Goal: Transaction & Acquisition: Book appointment/travel/reservation

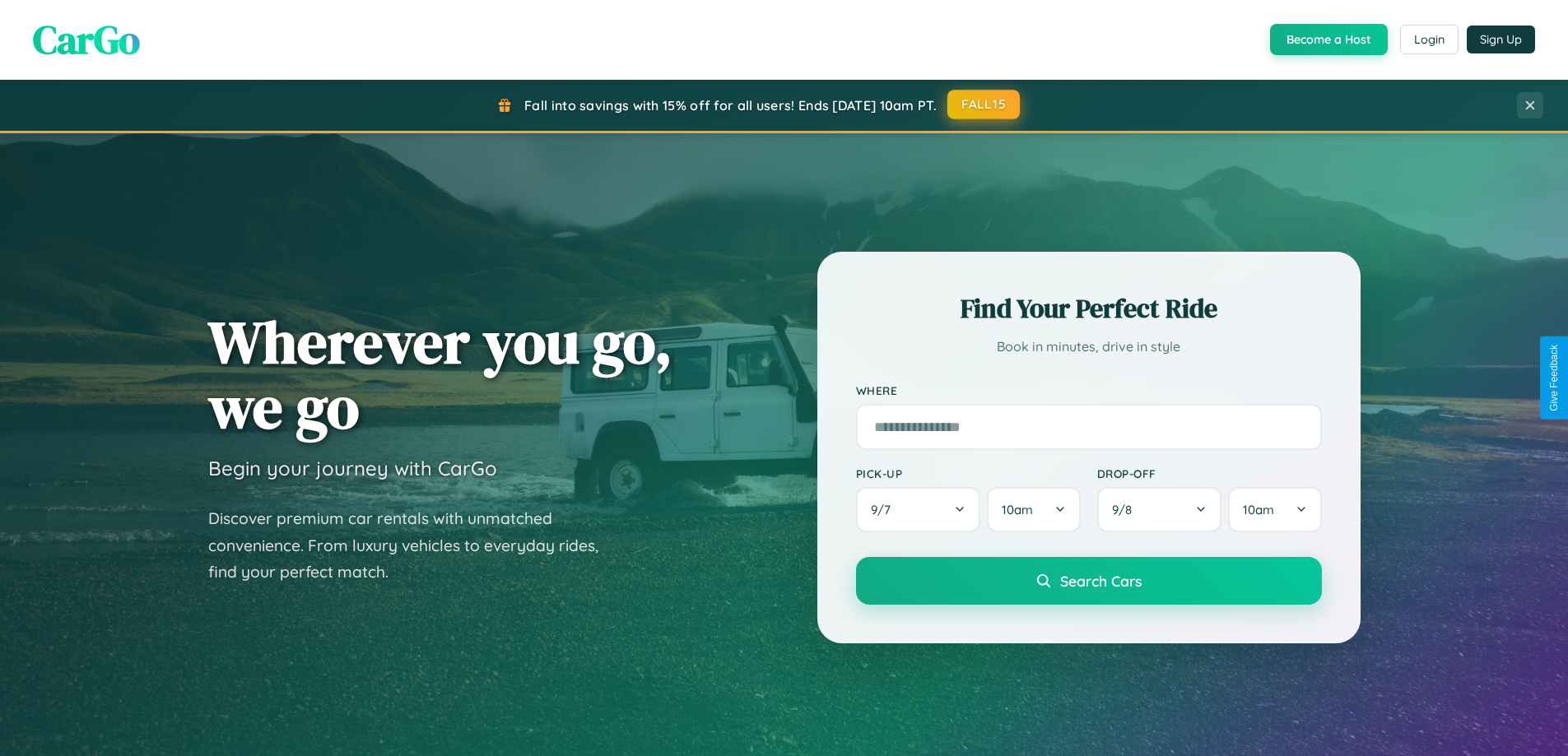
click at [984, 106] on button "FALL15" at bounding box center [983, 105] width 72 height 30
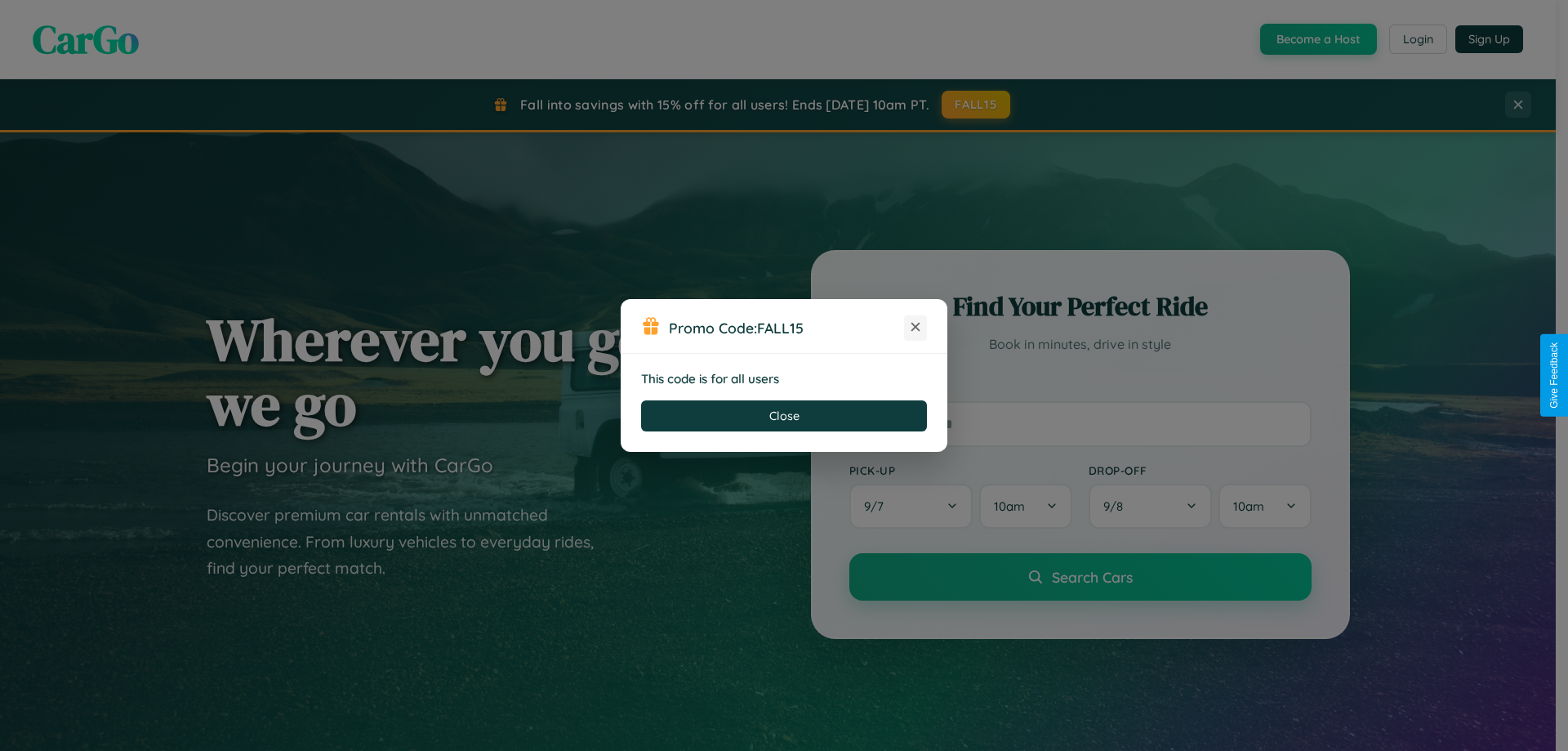
click at [916, 328] on icon at bounding box center [916, 327] width 16 height 17
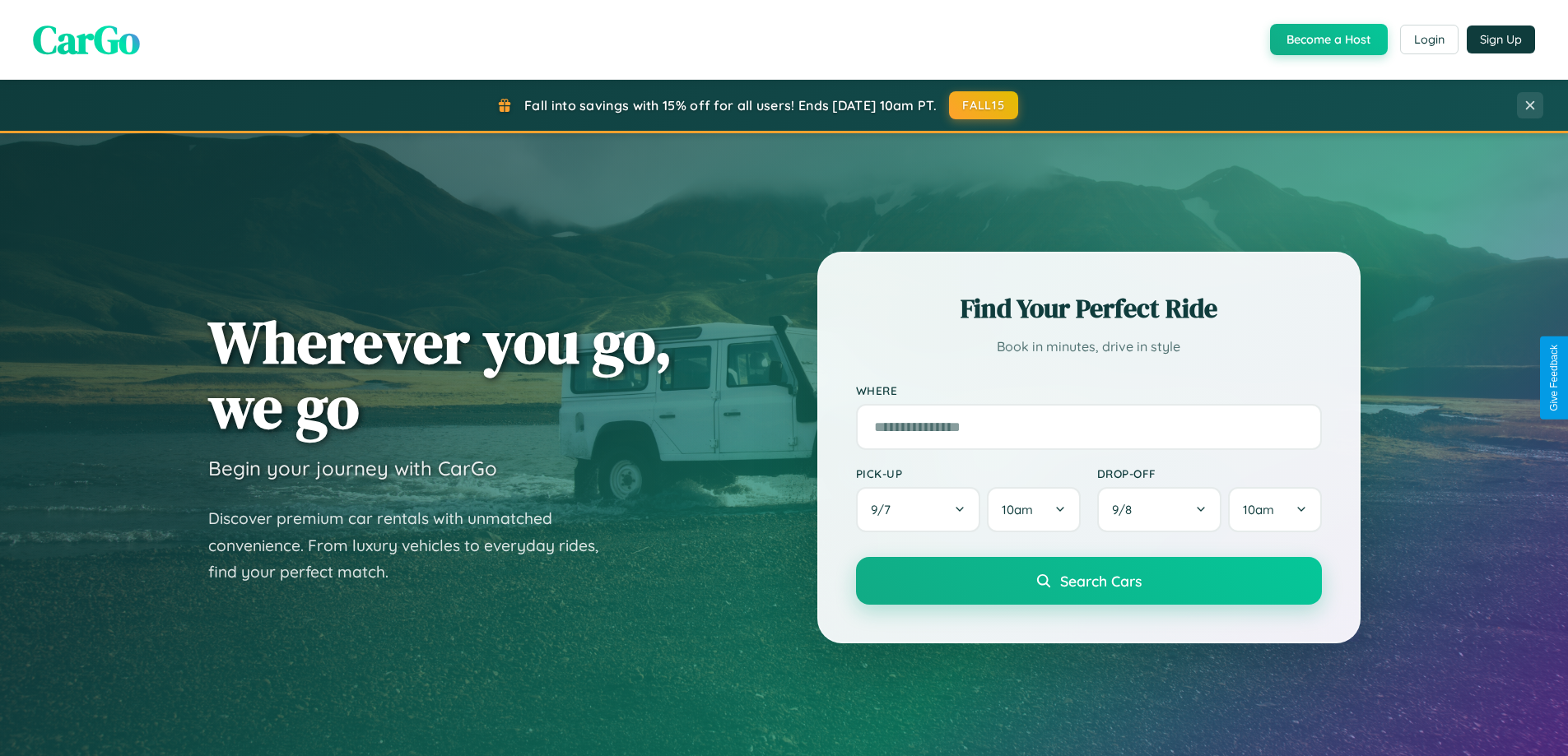
scroll to position [3166, 0]
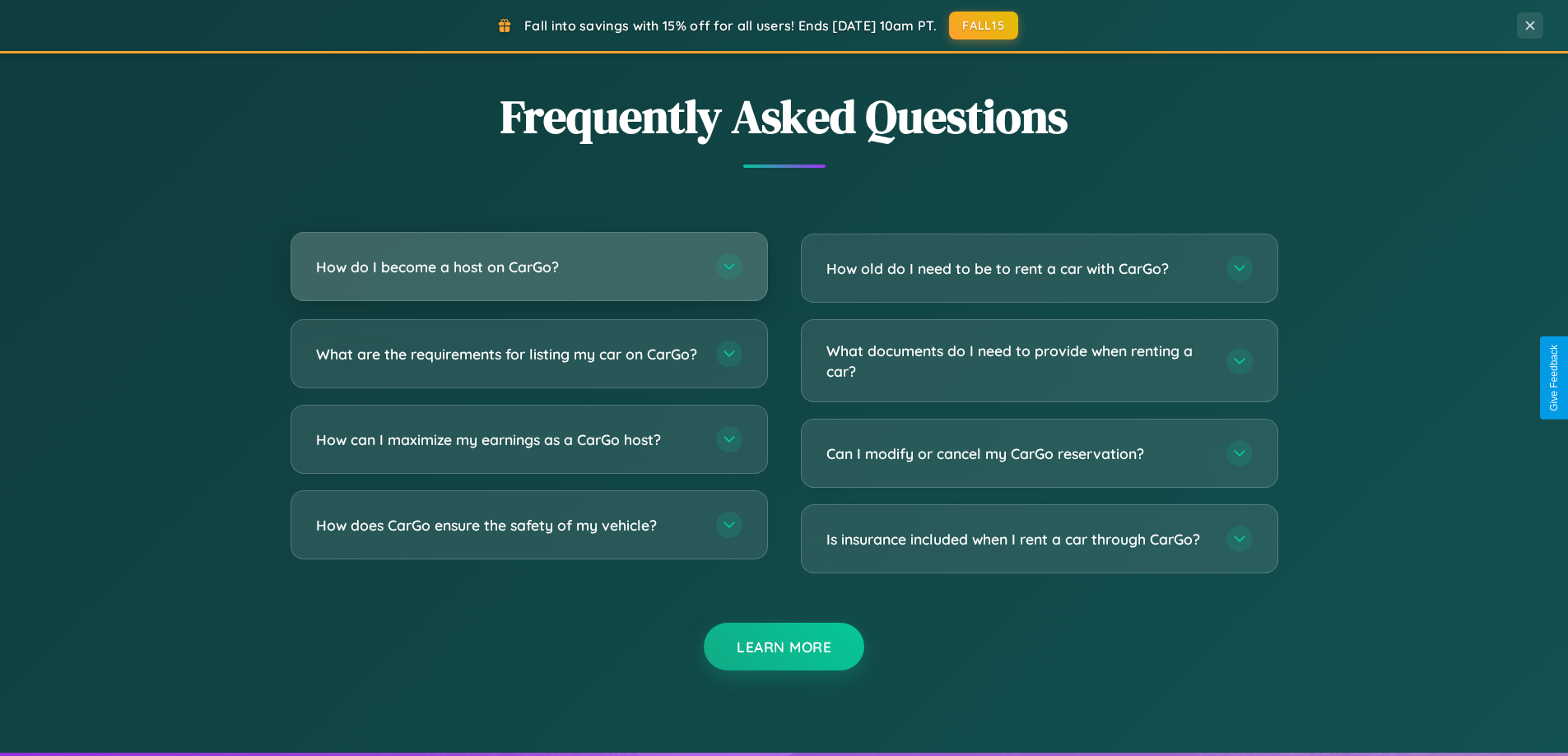
click at [528, 267] on h3 "How do I become a host on CarGo?" at bounding box center [507, 267] width 383 height 21
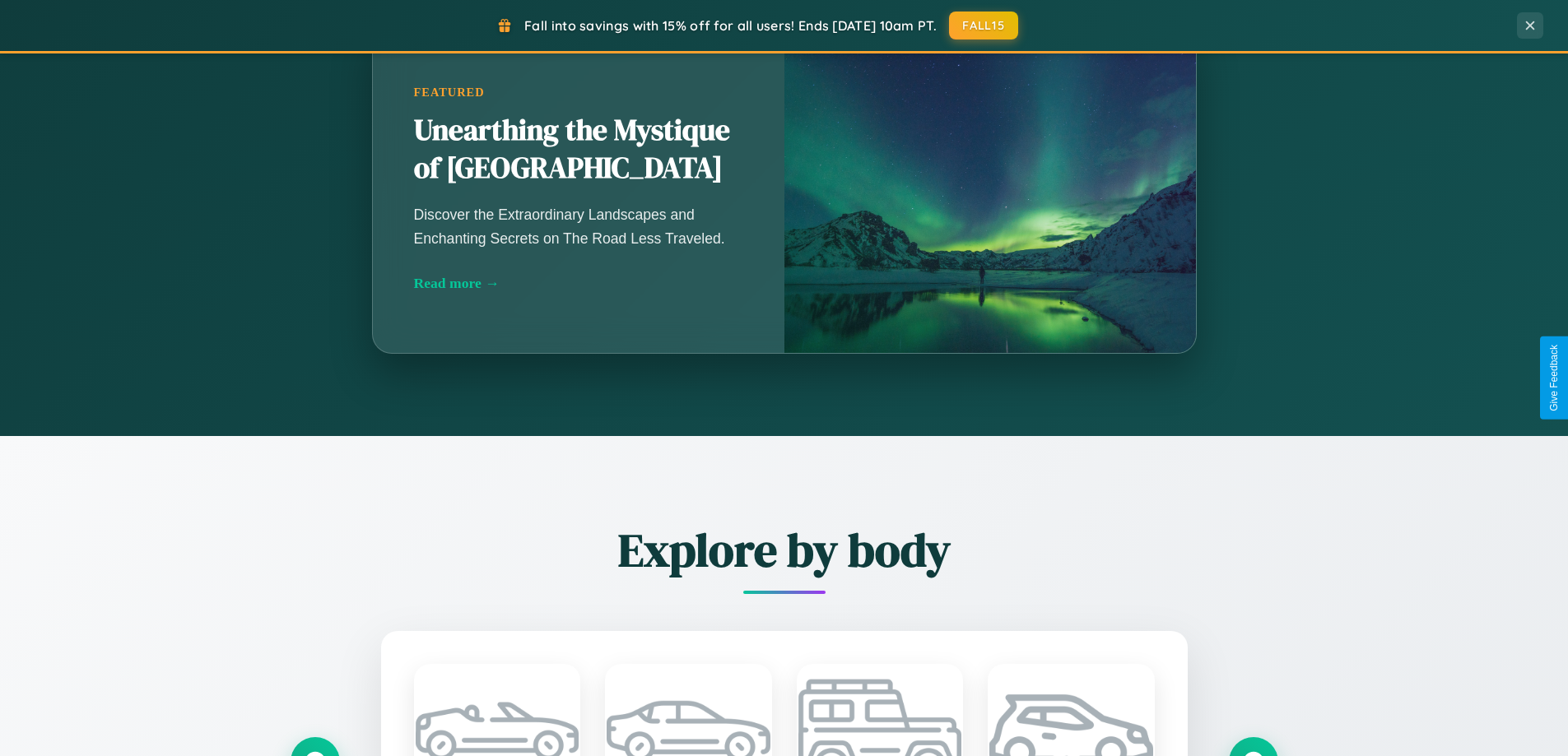
scroll to position [709, 0]
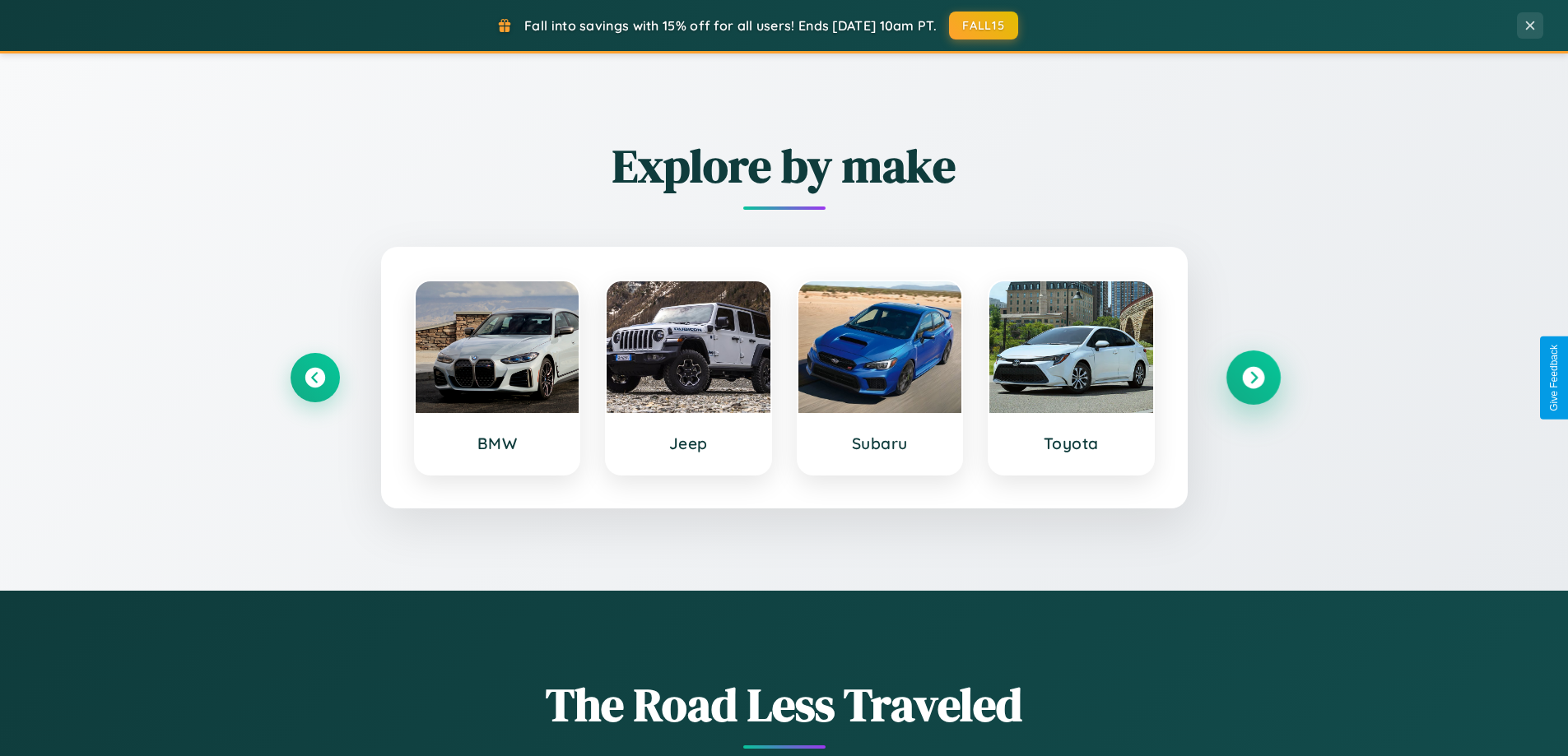
click at [1252, 378] on icon at bounding box center [1252, 378] width 22 height 22
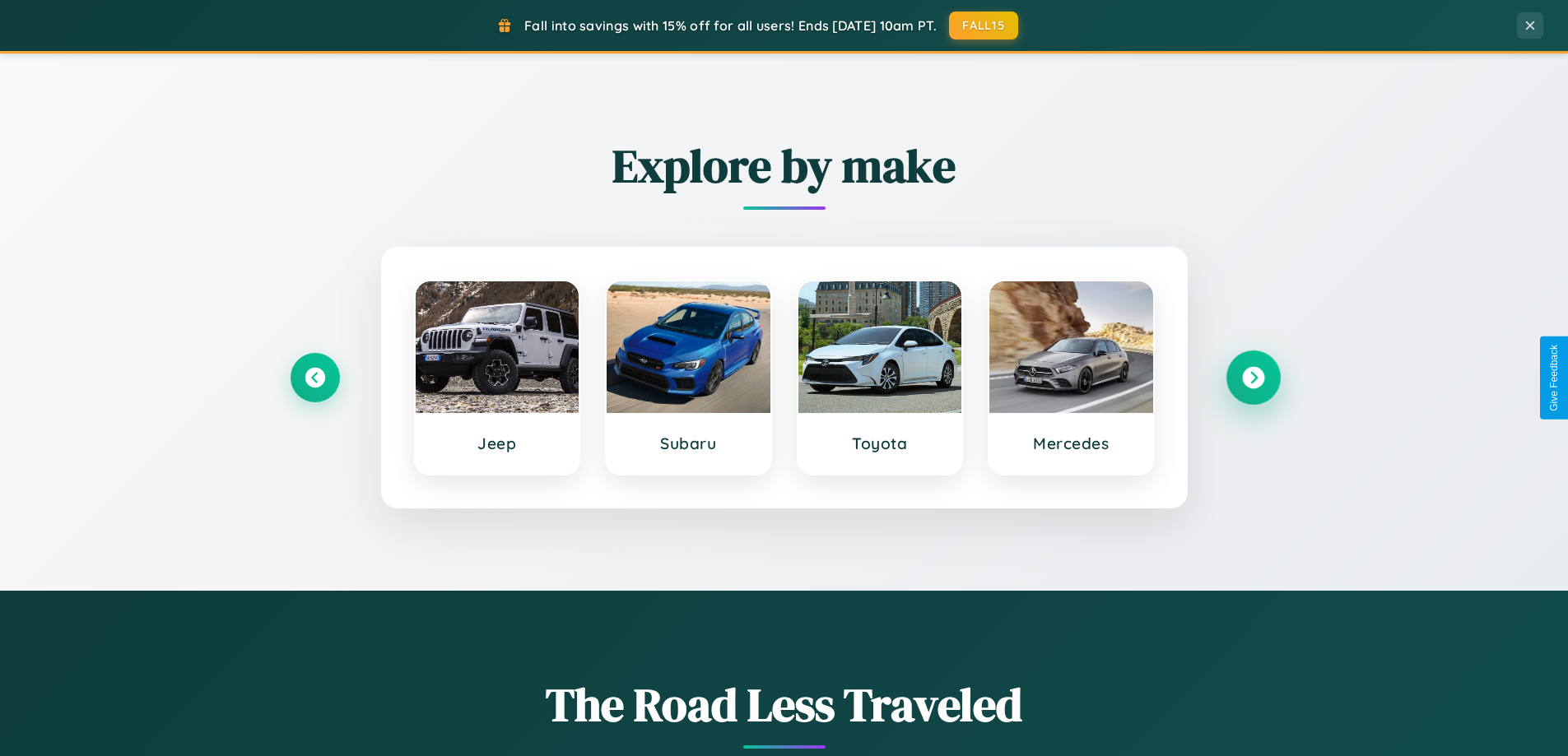
click at [1252, 378] on icon at bounding box center [1252, 378] width 22 height 22
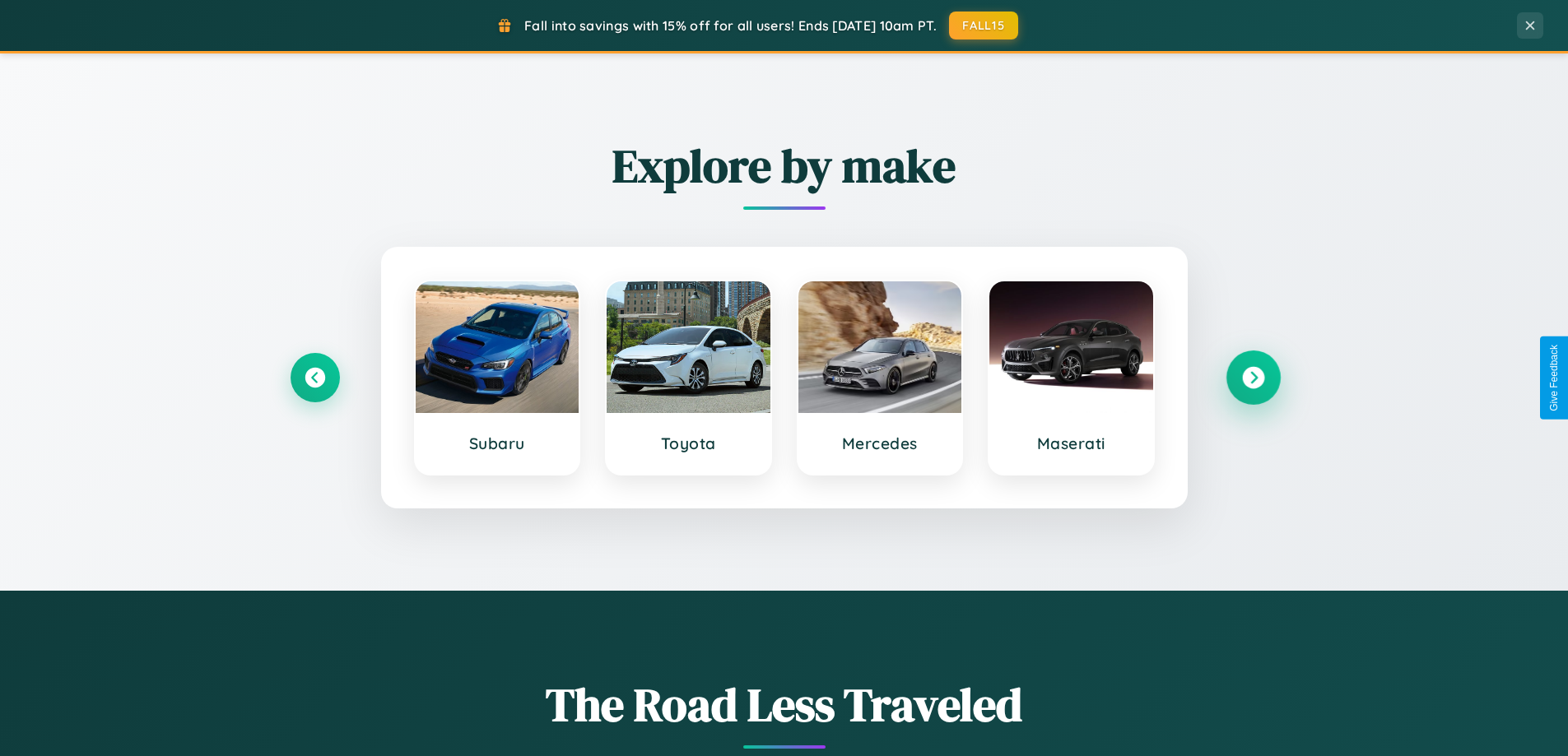
click at [1252, 378] on icon at bounding box center [1252, 378] width 22 height 22
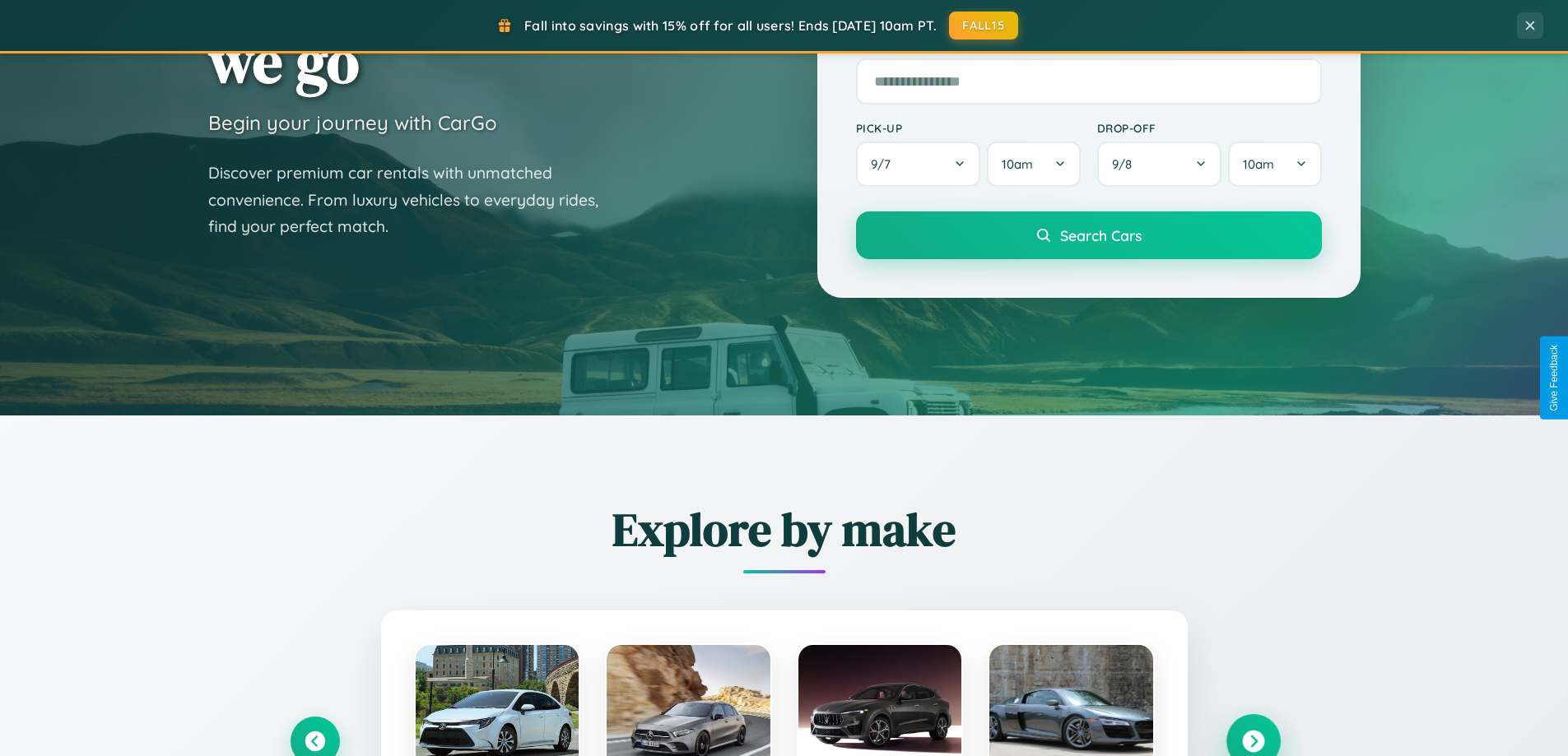
scroll to position [48, 0]
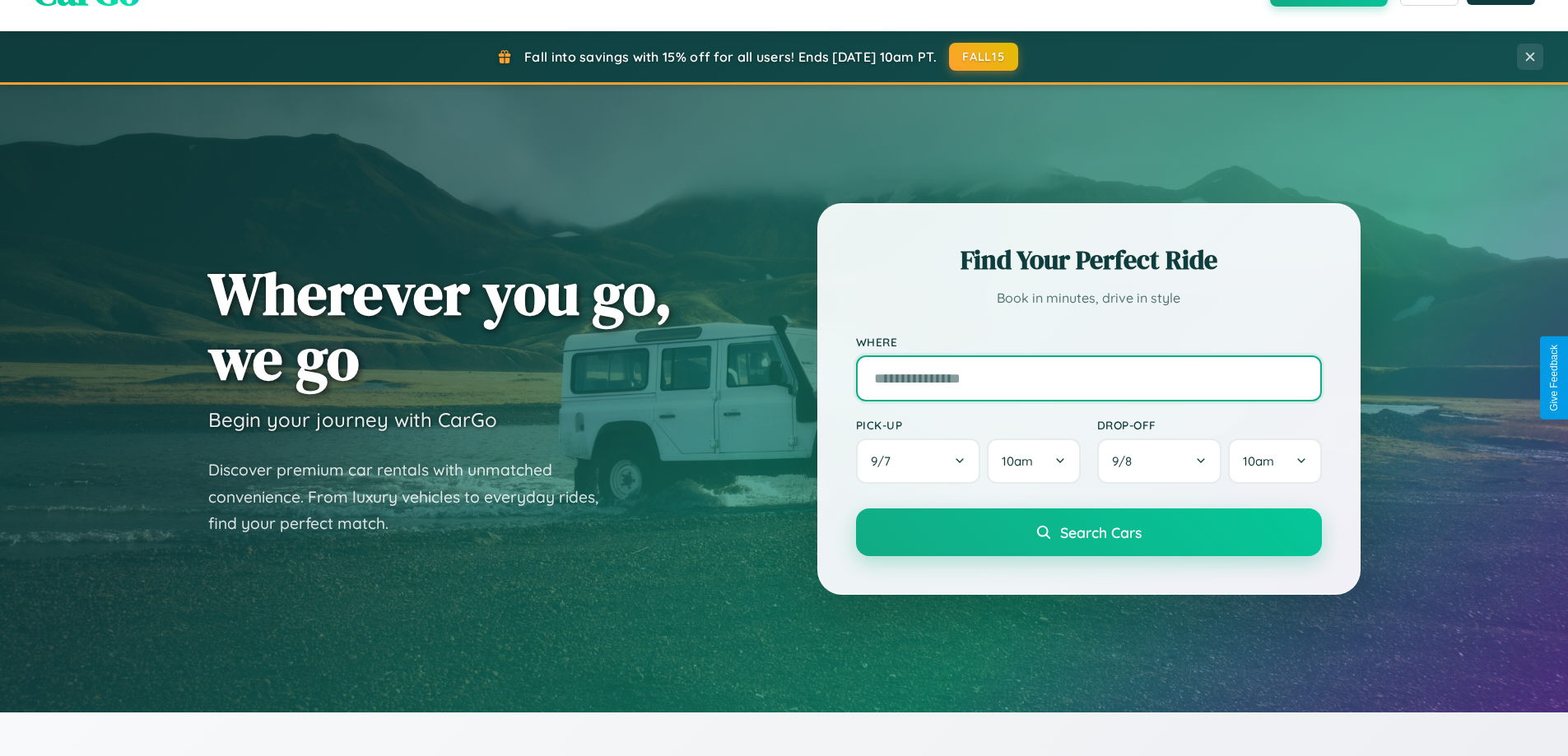
click at [1088, 378] on input "text" at bounding box center [1089, 378] width 466 height 46
type input "*********"
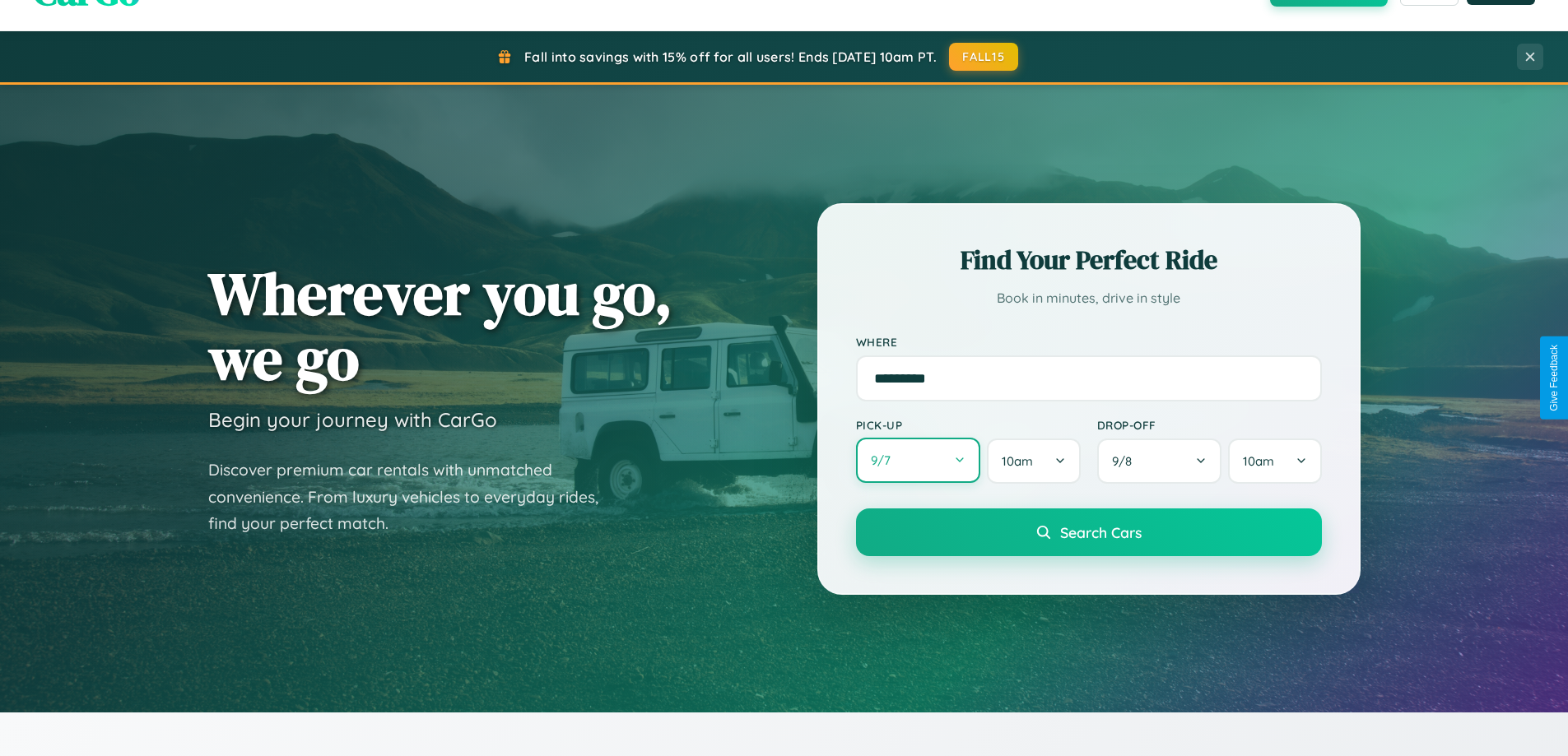
click at [917, 461] on button "9 / 7" at bounding box center [918, 460] width 125 height 45
select select "*"
select select "****"
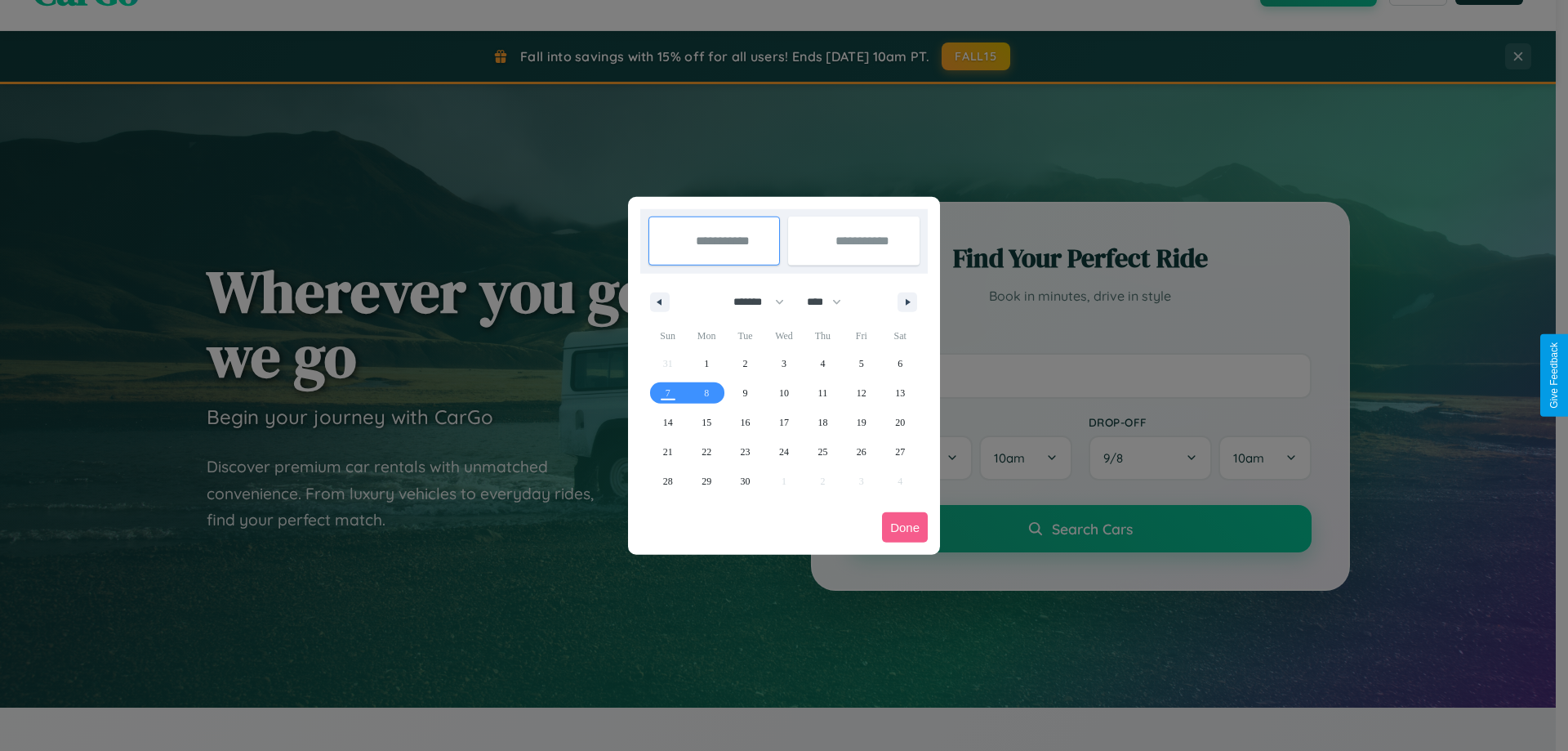
click at [751, 301] on select "******* ******** ***** ***** *** **** **** ****** ********* ******* ******** **…" at bounding box center [756, 302] width 69 height 27
select select "*"
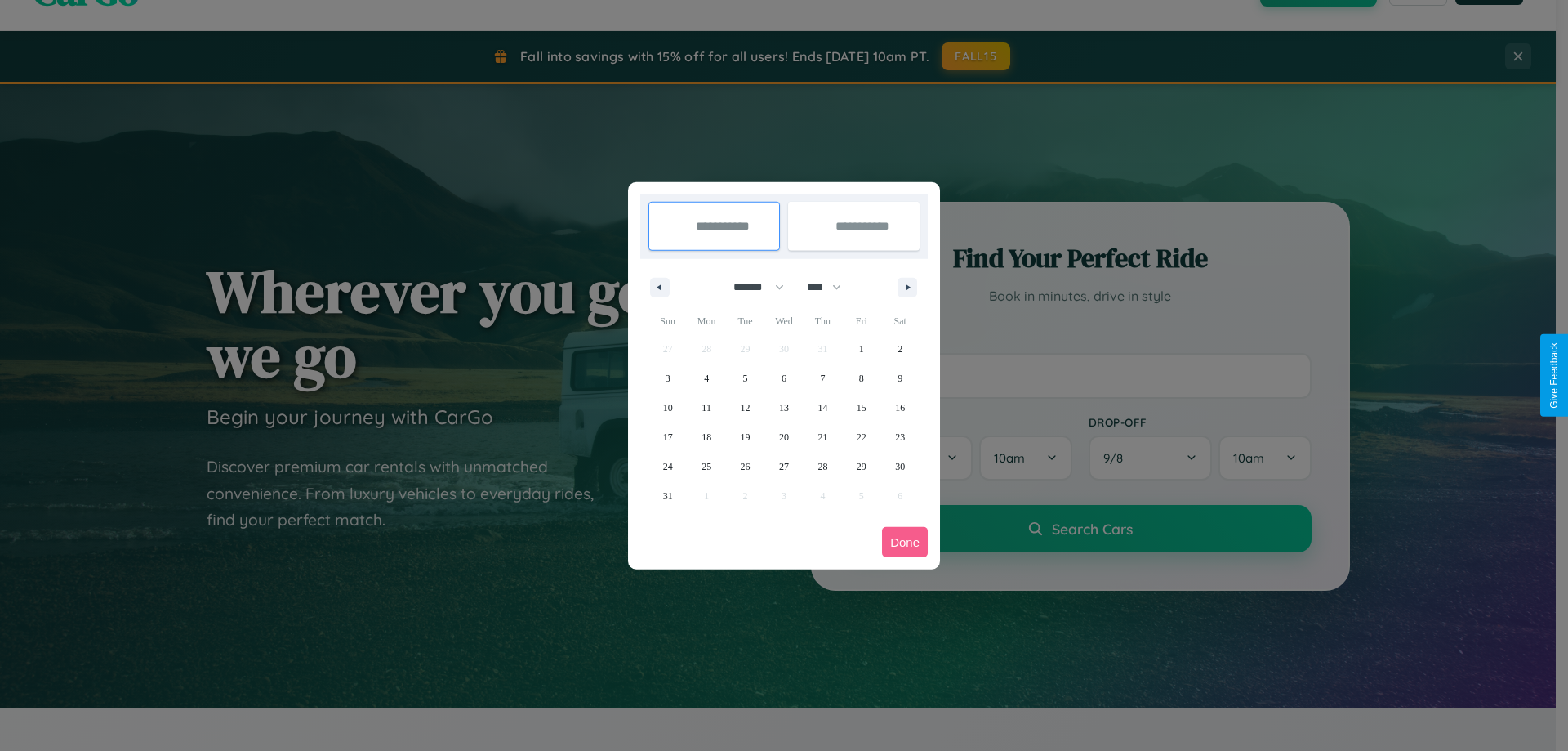
drag, startPoint x: 831, startPoint y: 287, endPoint x: 784, endPoint y: 328, distance: 62.4
click at [831, 287] on select "**** **** **** **** **** **** **** **** **** **** **** **** **** **** **** ****…" at bounding box center [823, 287] width 49 height 27
select select "****"
click at [667, 378] on span "2" at bounding box center [668, 379] width 5 height 30
type input "**********"
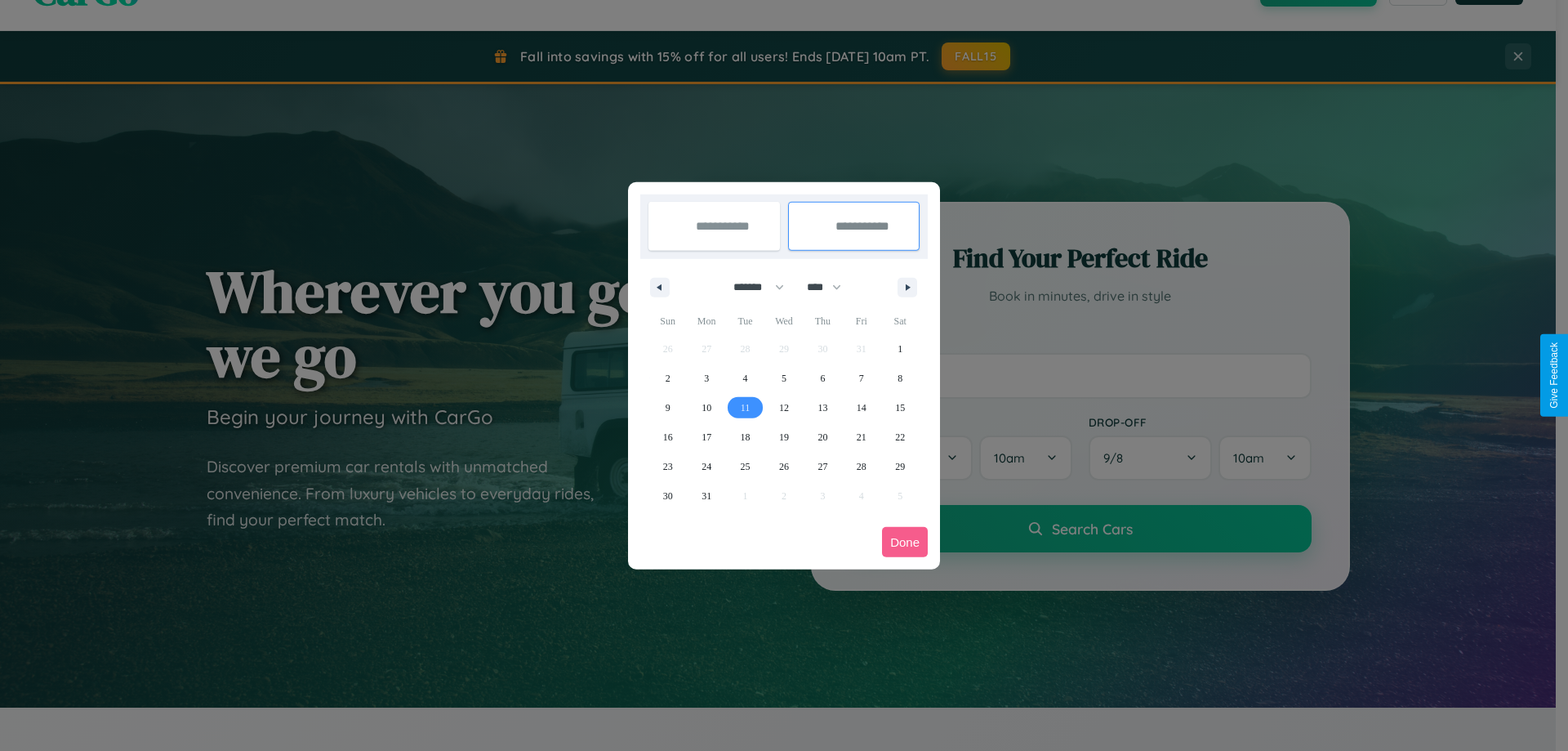
click at [745, 407] on span "11" at bounding box center [746, 408] width 10 height 30
type input "**********"
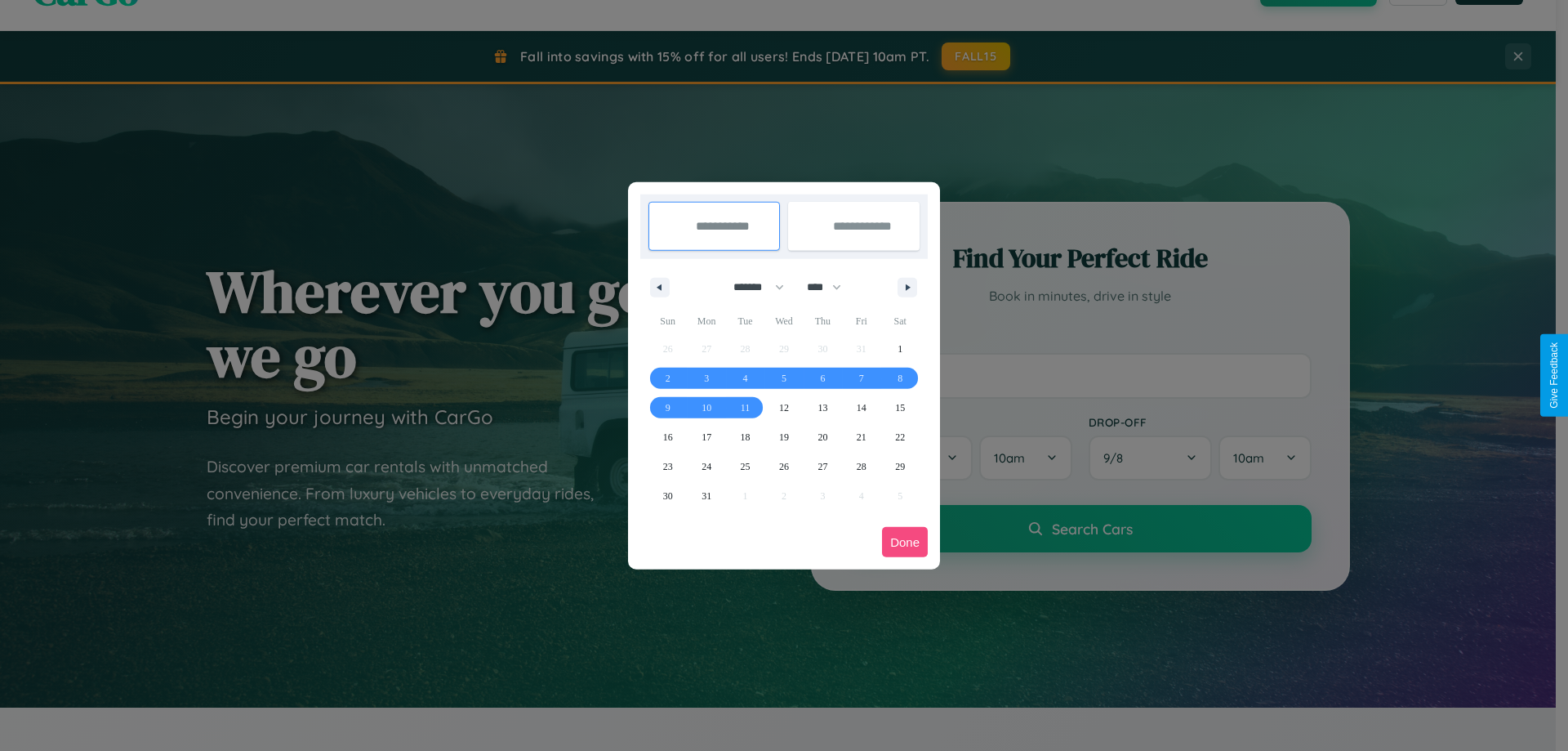
click at [905, 542] on button "Done" at bounding box center [905, 542] width 45 height 31
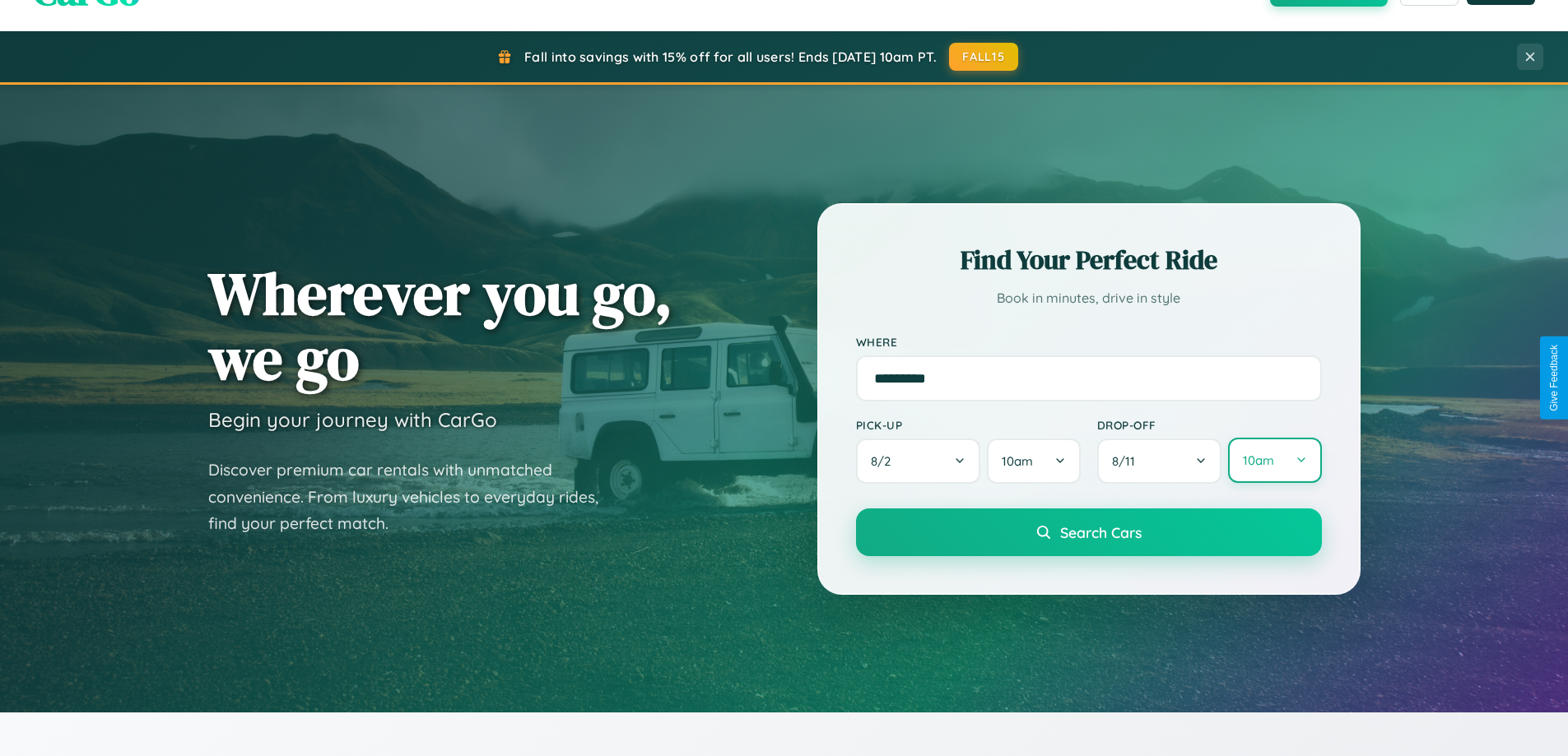
click at [1274, 462] on button "10am" at bounding box center [1275, 460] width 93 height 45
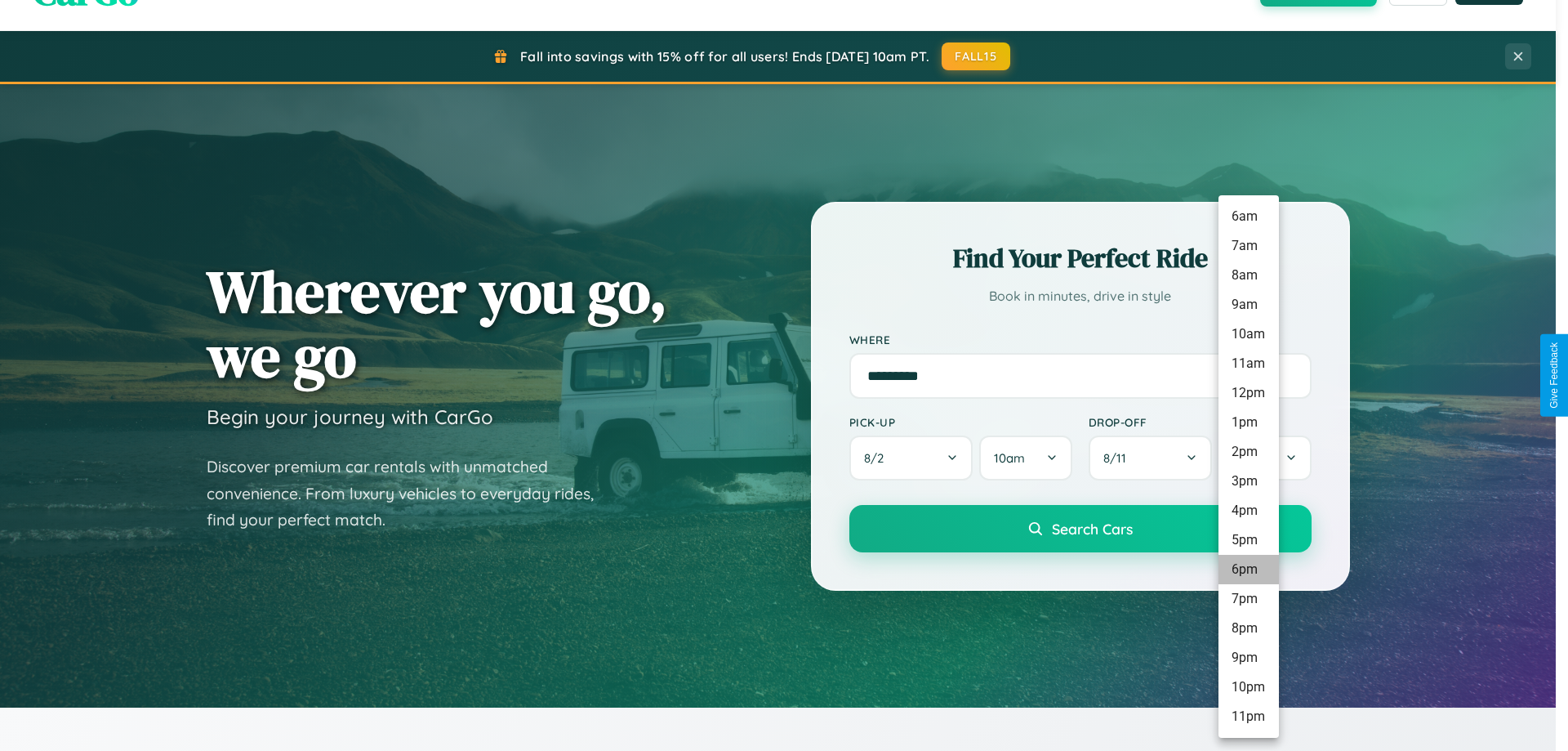
click at [1248, 569] on li "6pm" at bounding box center [1249, 569] width 60 height 30
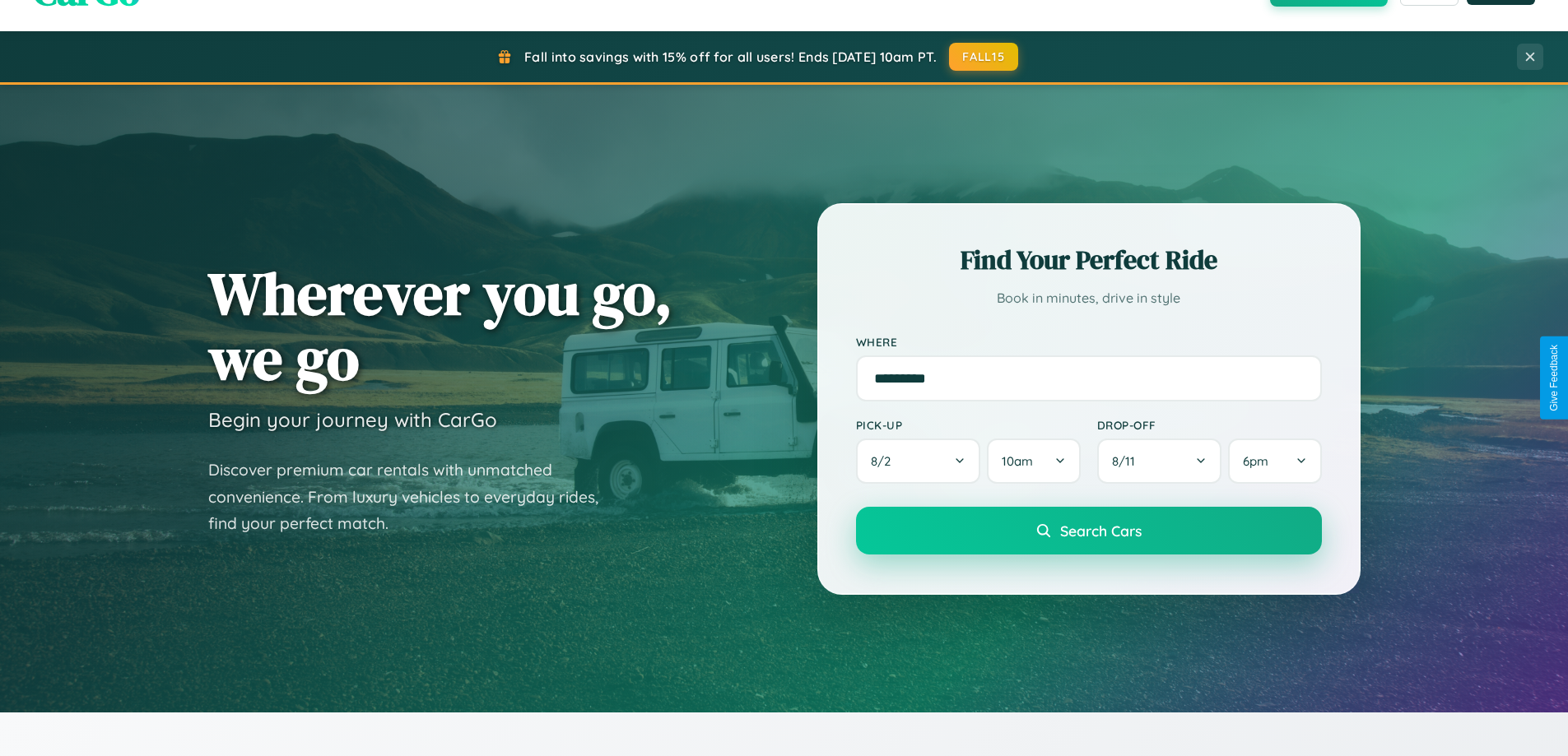
click at [1088, 533] on span "Search Cars" at bounding box center [1101, 531] width 81 height 18
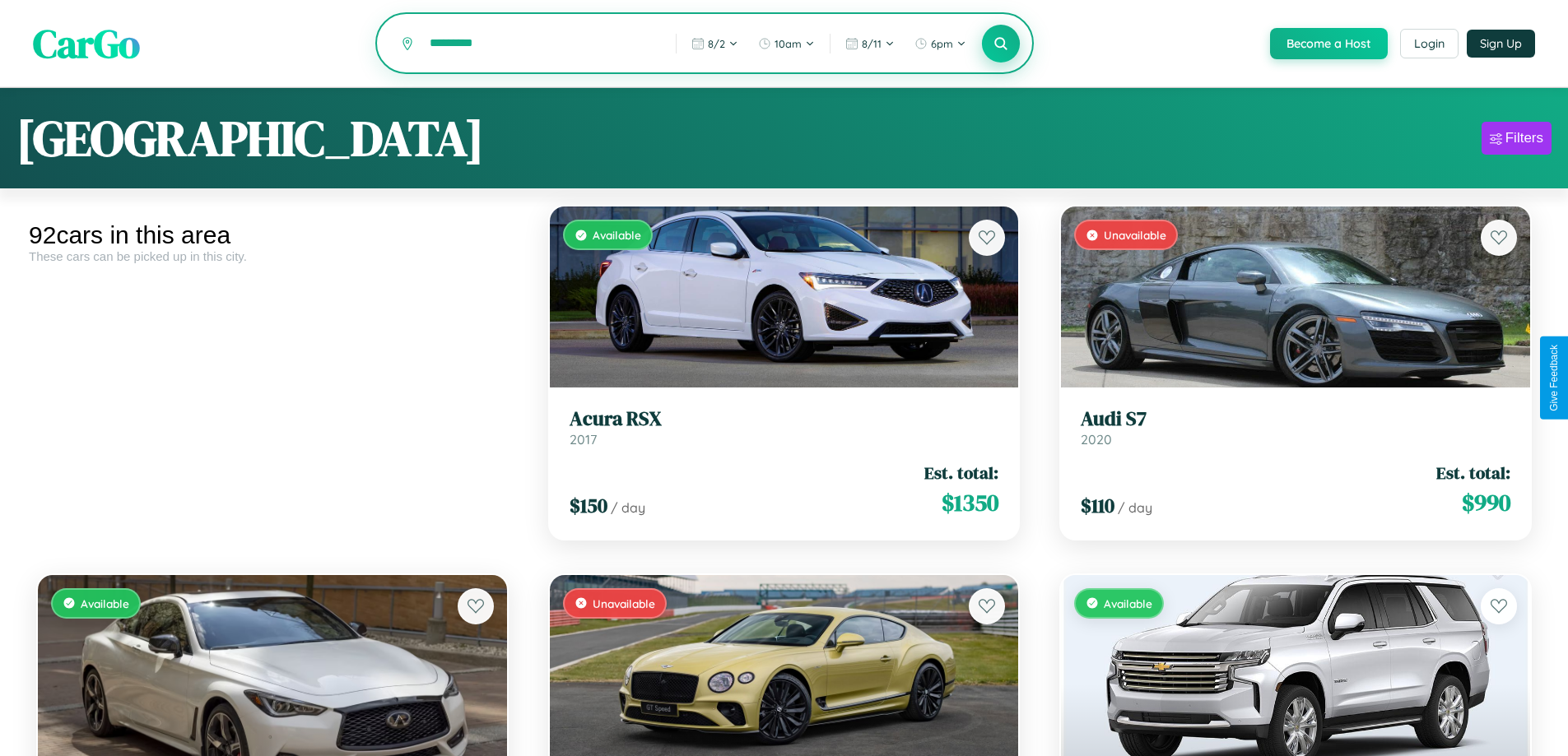
type input "*********"
click at [1000, 44] on icon at bounding box center [1000, 43] width 16 height 16
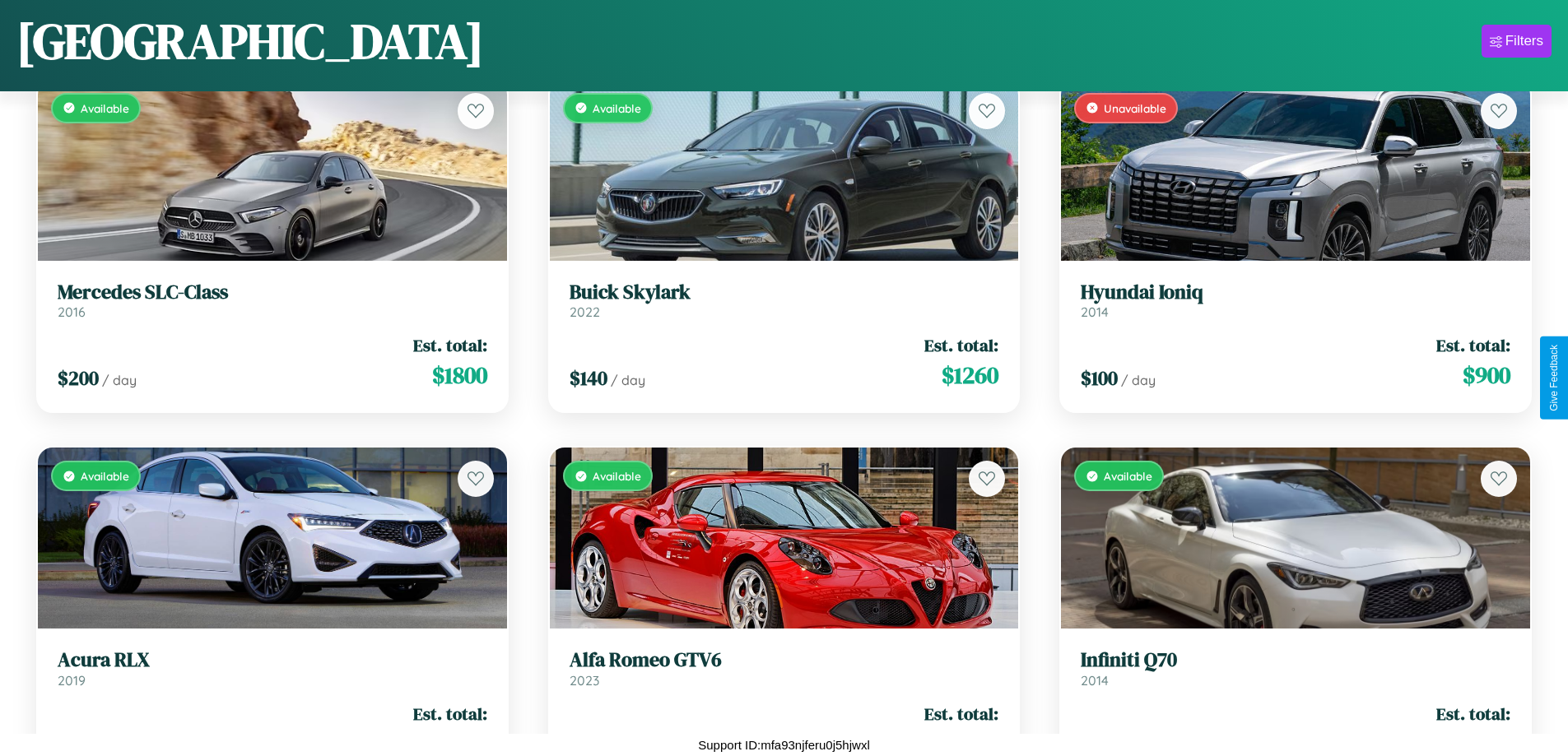
scroll to position [9811, 0]
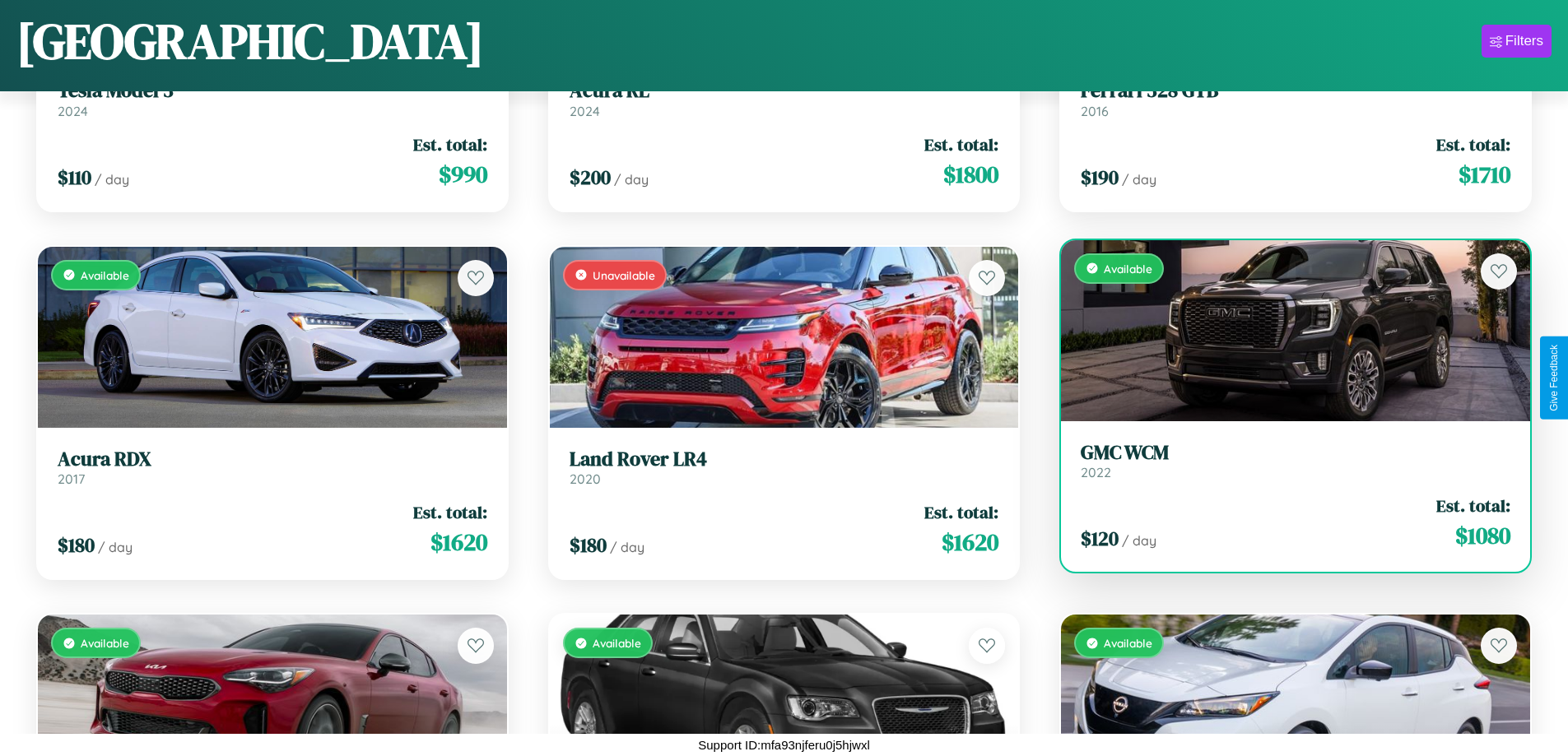
click at [1285, 464] on link "GMC WCM 2022" at bounding box center [1295, 461] width 430 height 41
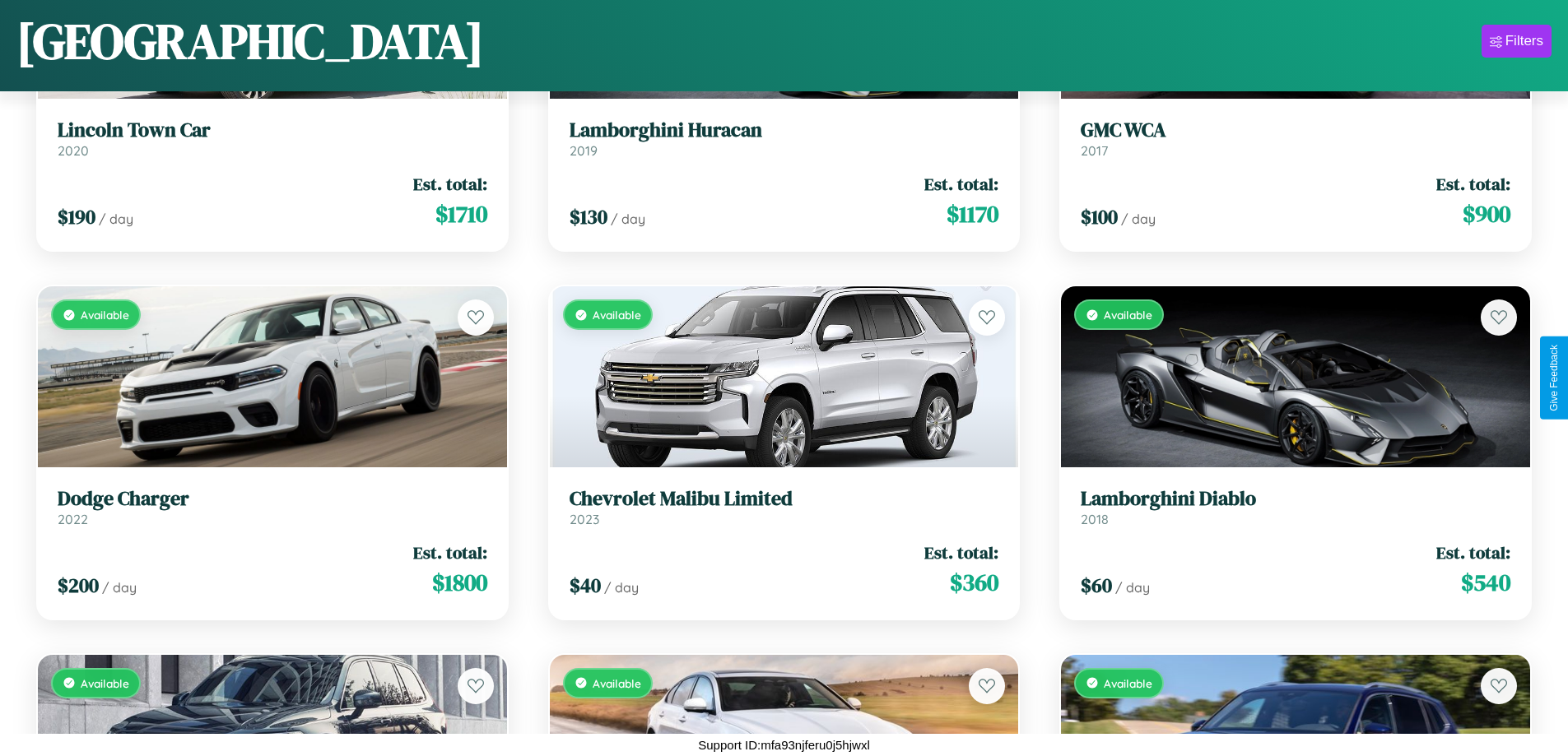
scroll to position [7968, 0]
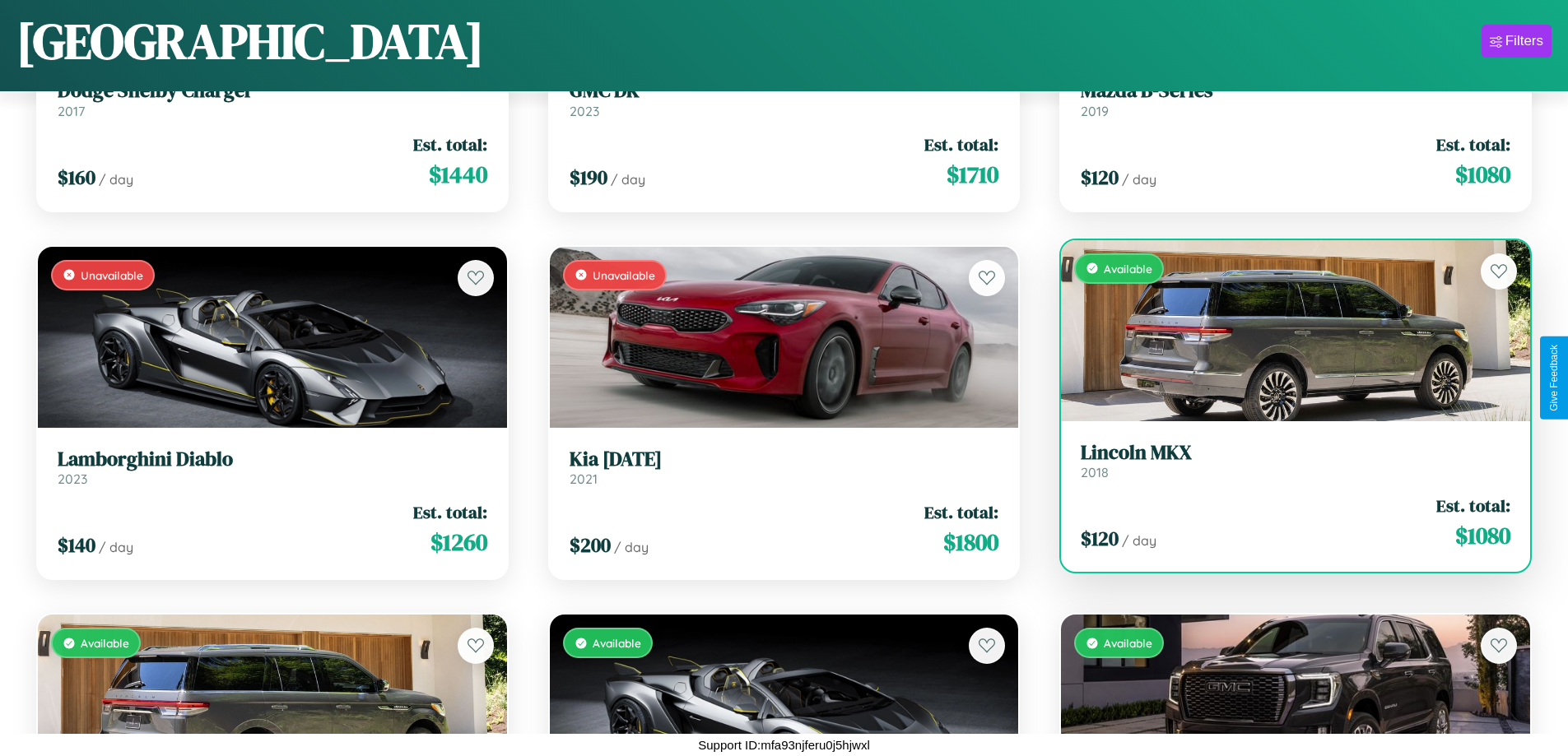
click at [1285, 330] on div "Available" at bounding box center [1295, 331] width 469 height 181
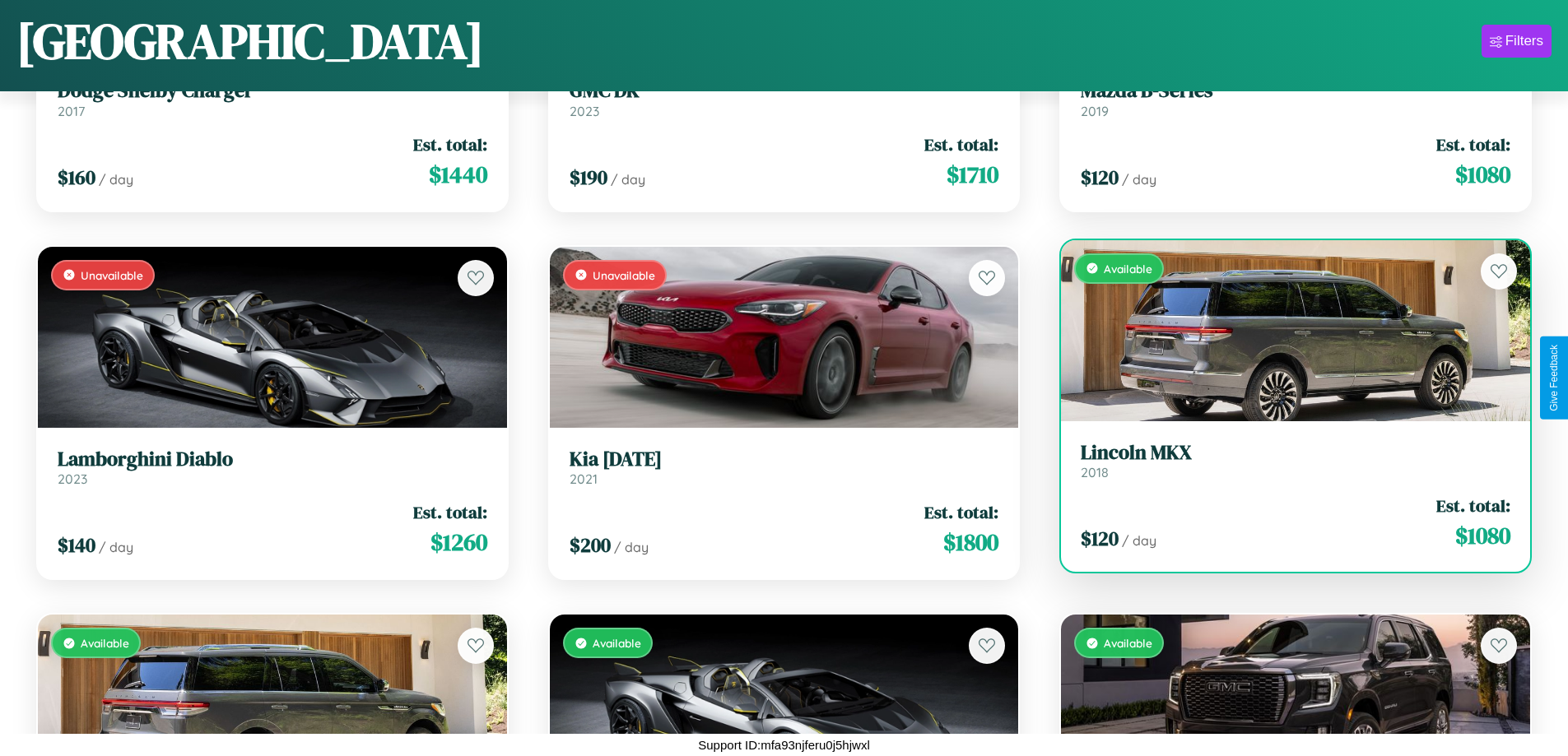
click at [1285, 330] on div "Available" at bounding box center [1295, 331] width 469 height 181
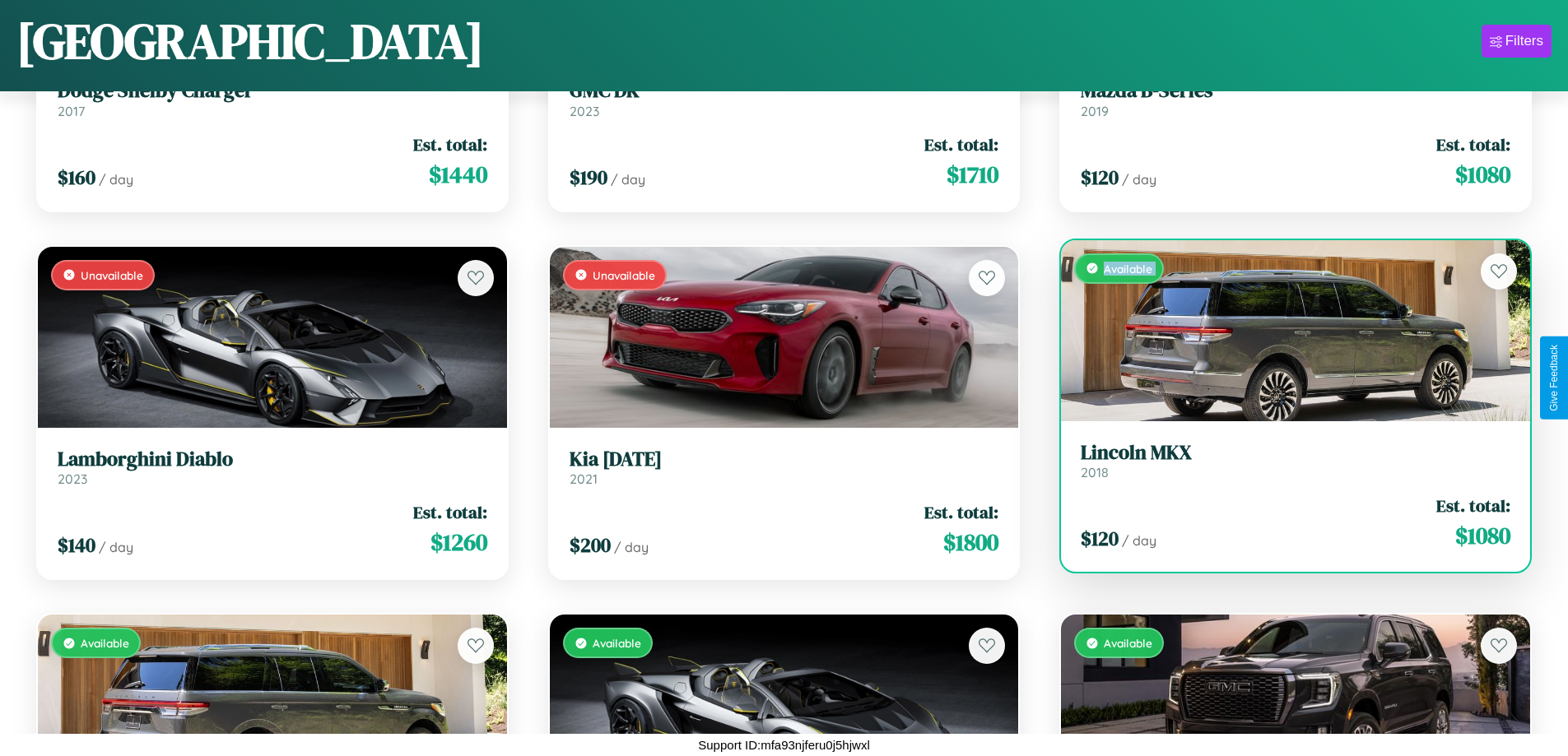
click at [1285, 330] on div "Available" at bounding box center [1295, 331] width 469 height 181
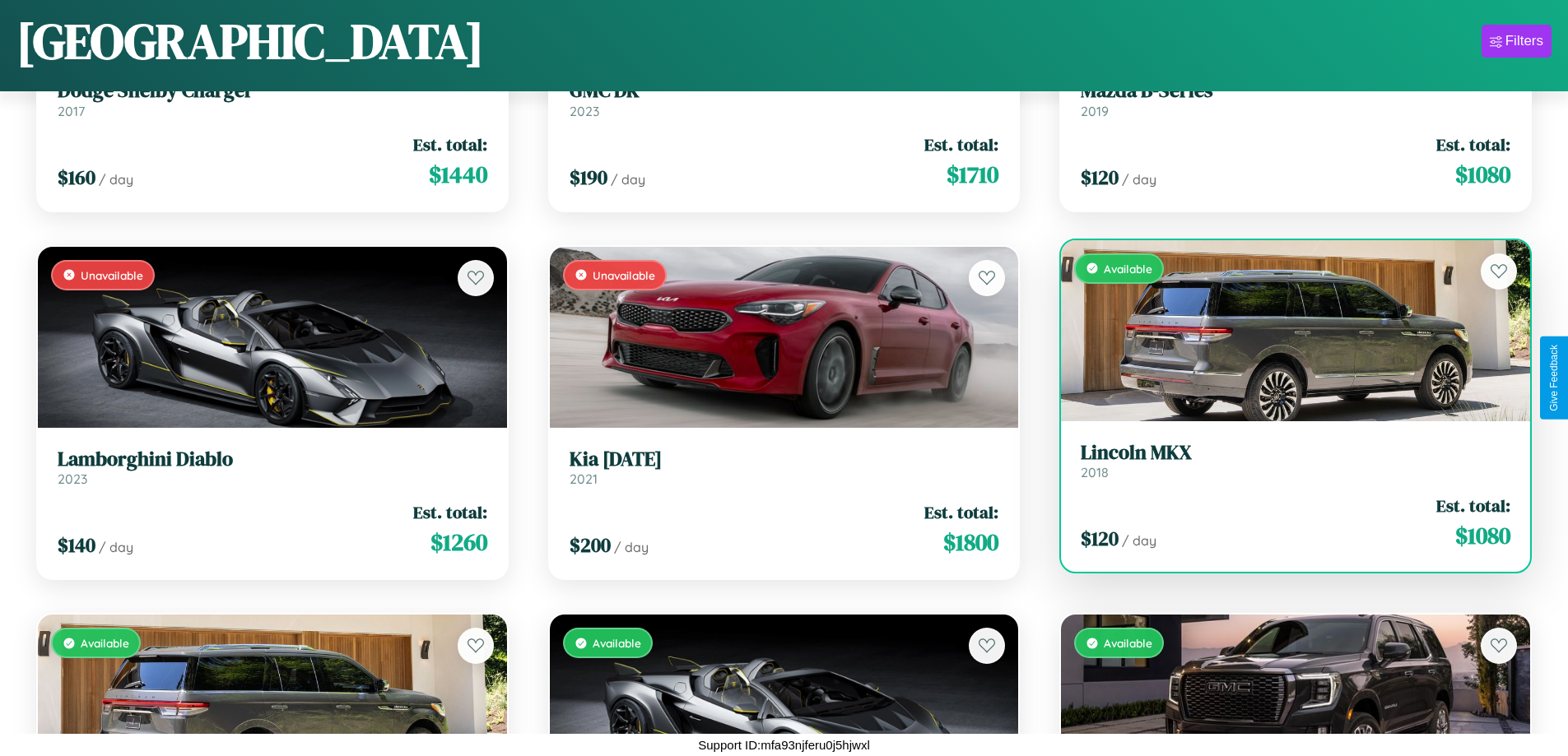
click at [1285, 330] on div "Available" at bounding box center [1295, 331] width 469 height 181
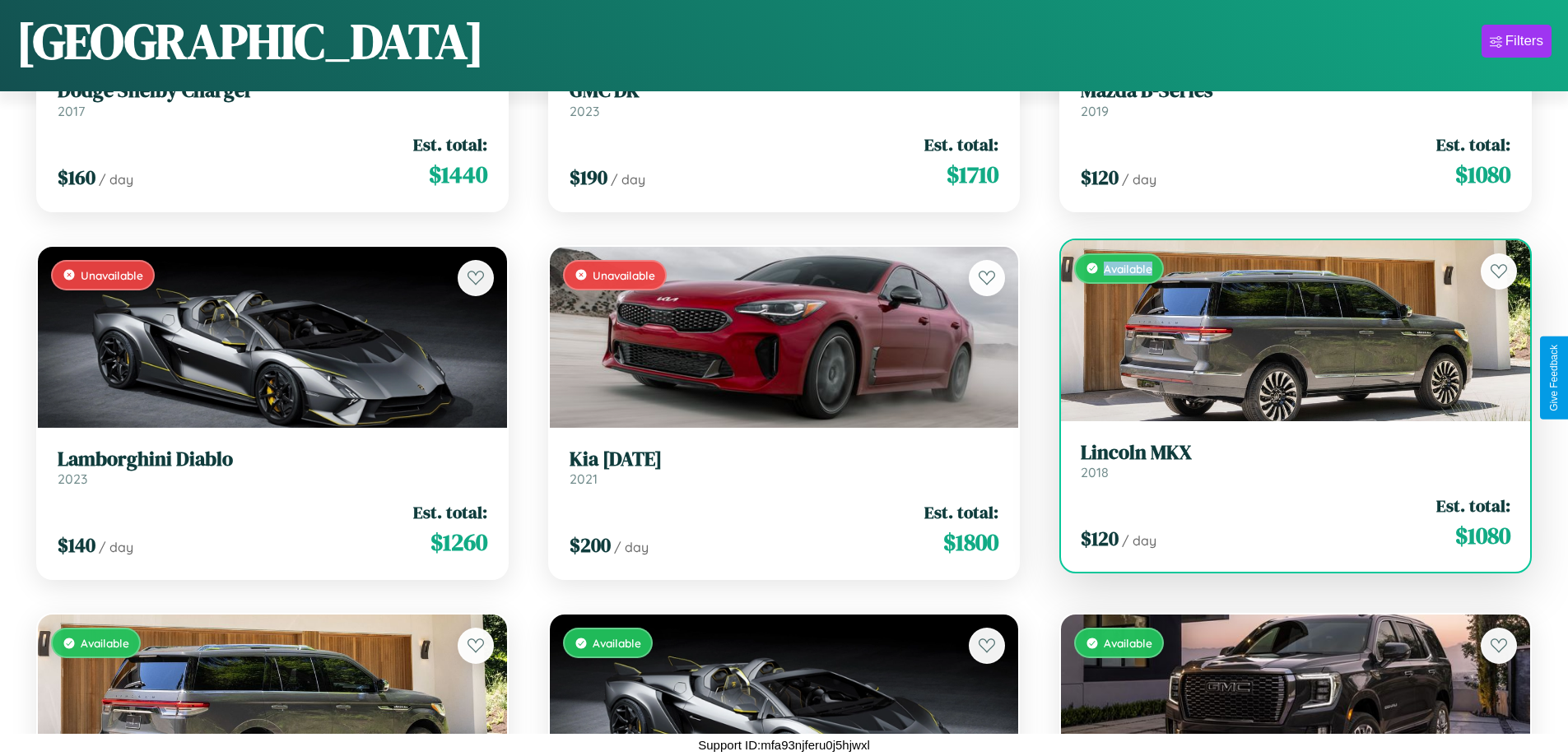
click at [1285, 330] on div "Available" at bounding box center [1295, 331] width 469 height 181
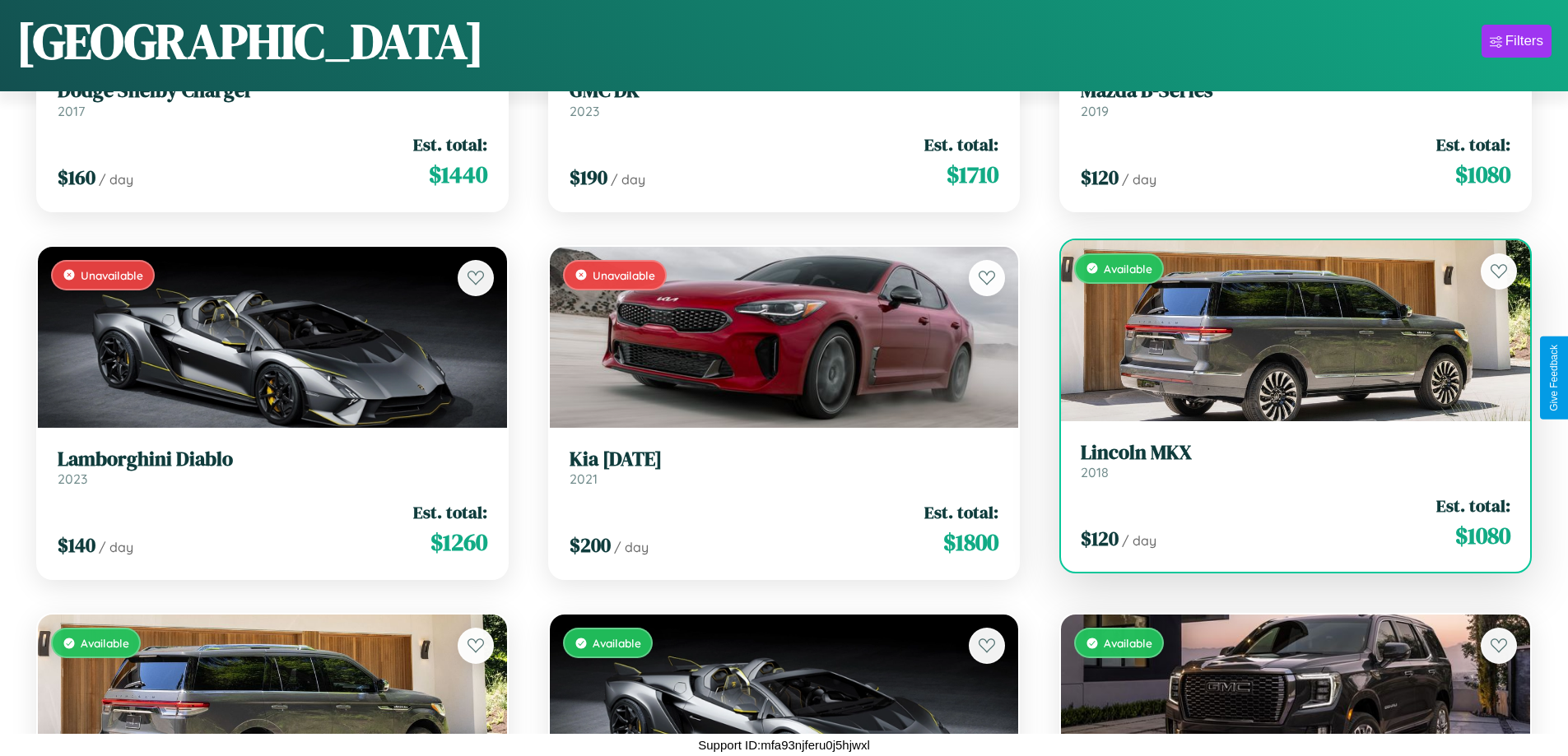
click at [1285, 460] on h3 "Lincoln MKX" at bounding box center [1295, 453] width 430 height 24
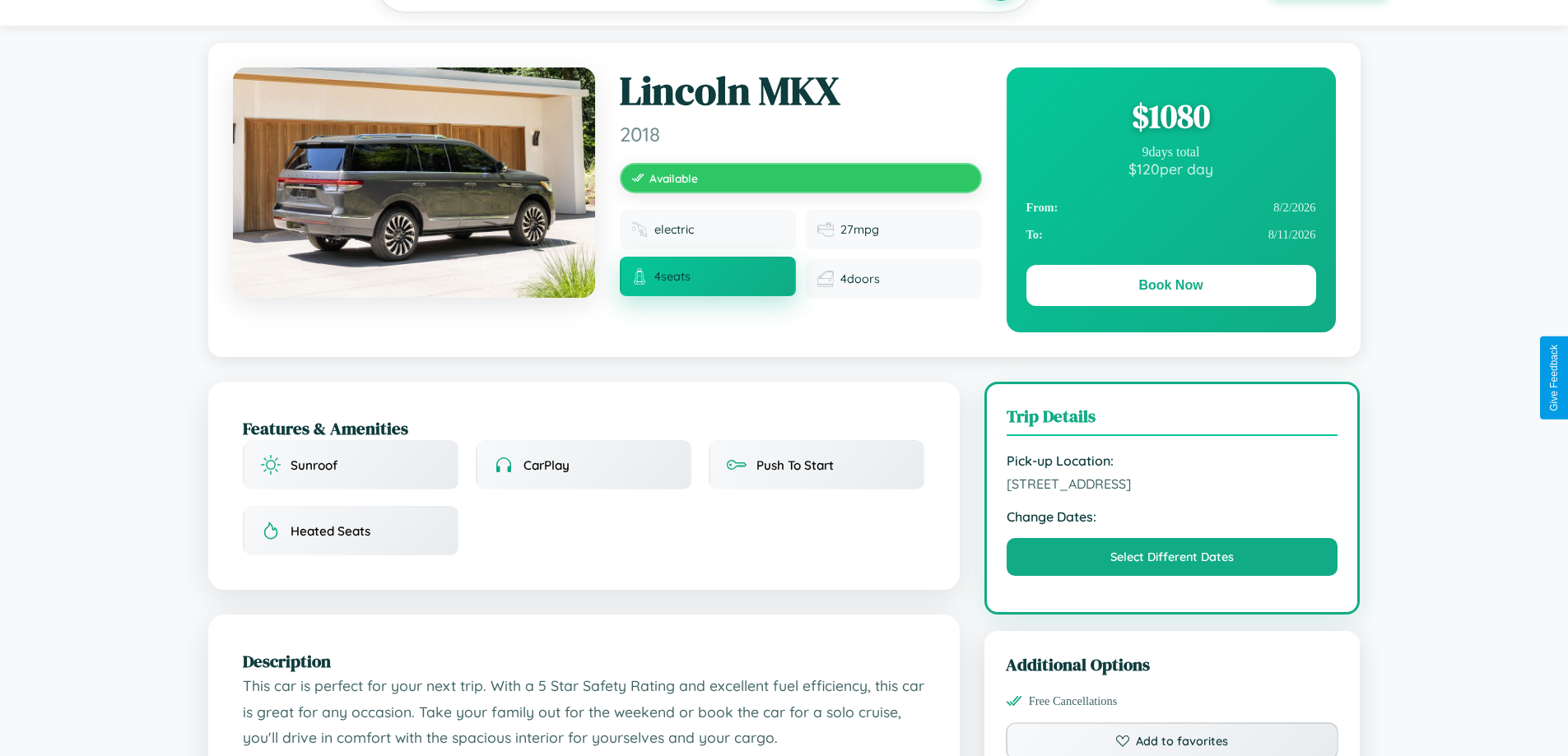
scroll to position [169, 0]
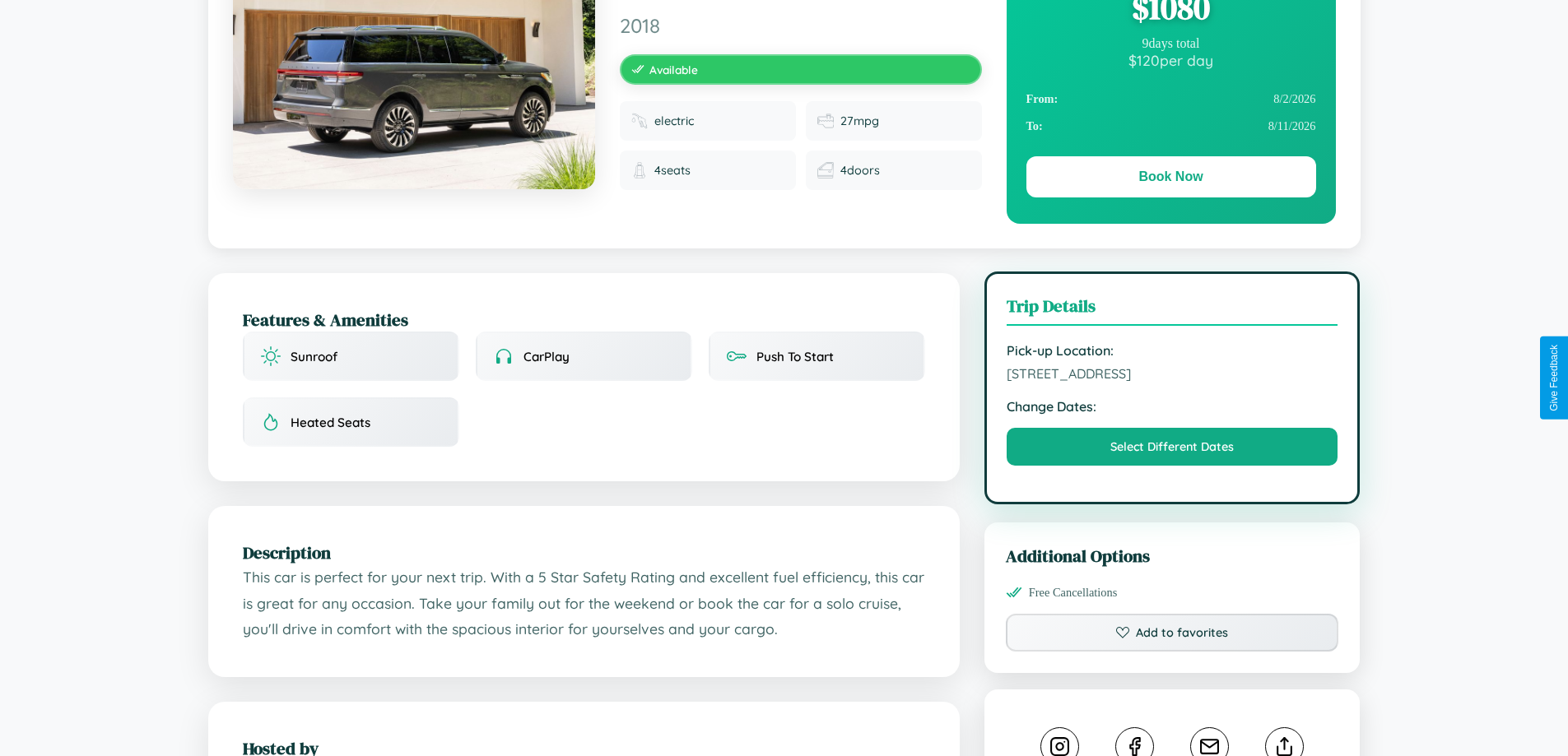
click at [1172, 376] on span "2785 Market Street Stockholm 98831 Sweden" at bounding box center [1172, 374] width 332 height 17
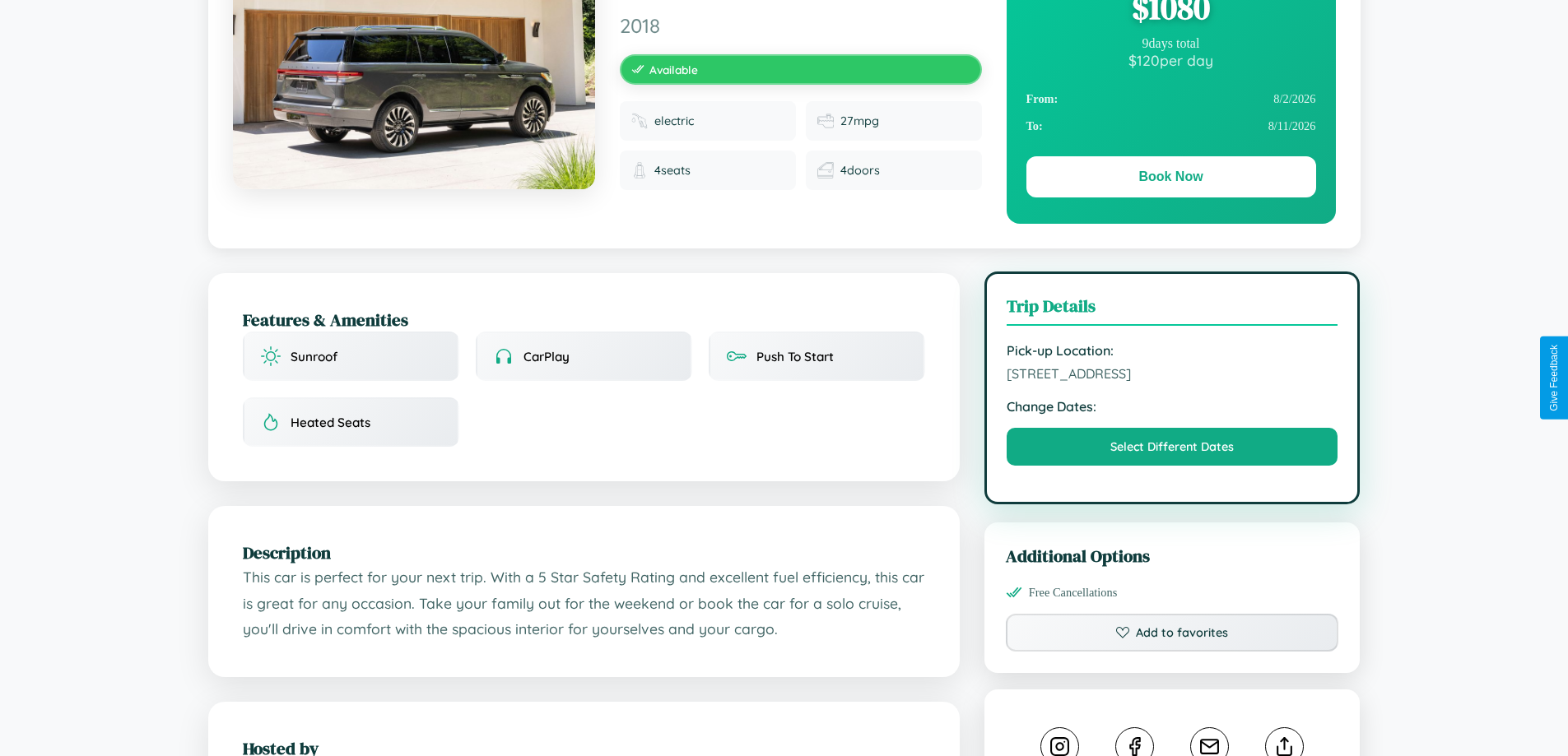
click at [1172, 376] on span "2785 Market Street Stockholm 98831 Sweden" at bounding box center [1172, 374] width 332 height 17
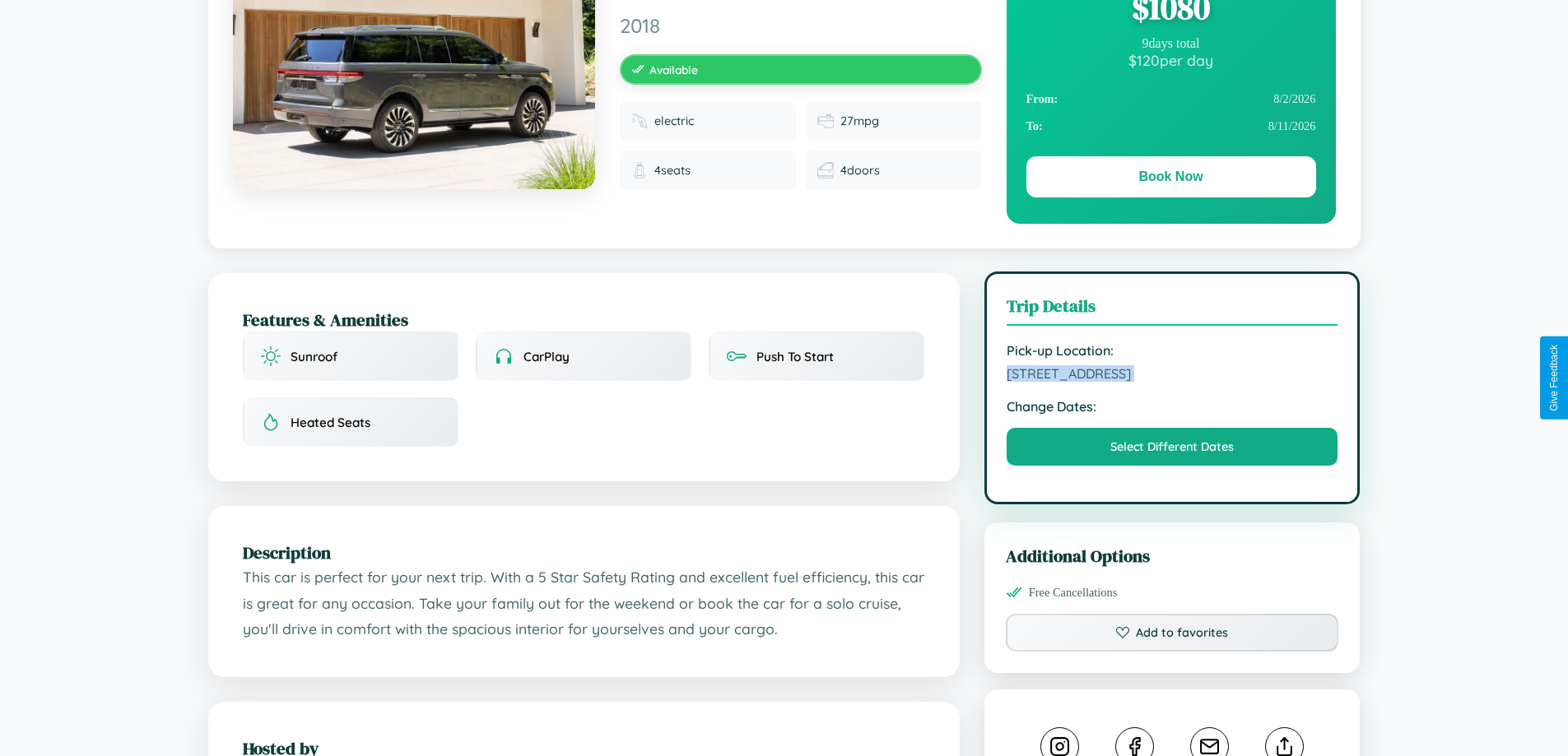
click at [1172, 376] on span "2785 Market Street Stockholm 98831 Sweden" at bounding box center [1172, 374] width 332 height 17
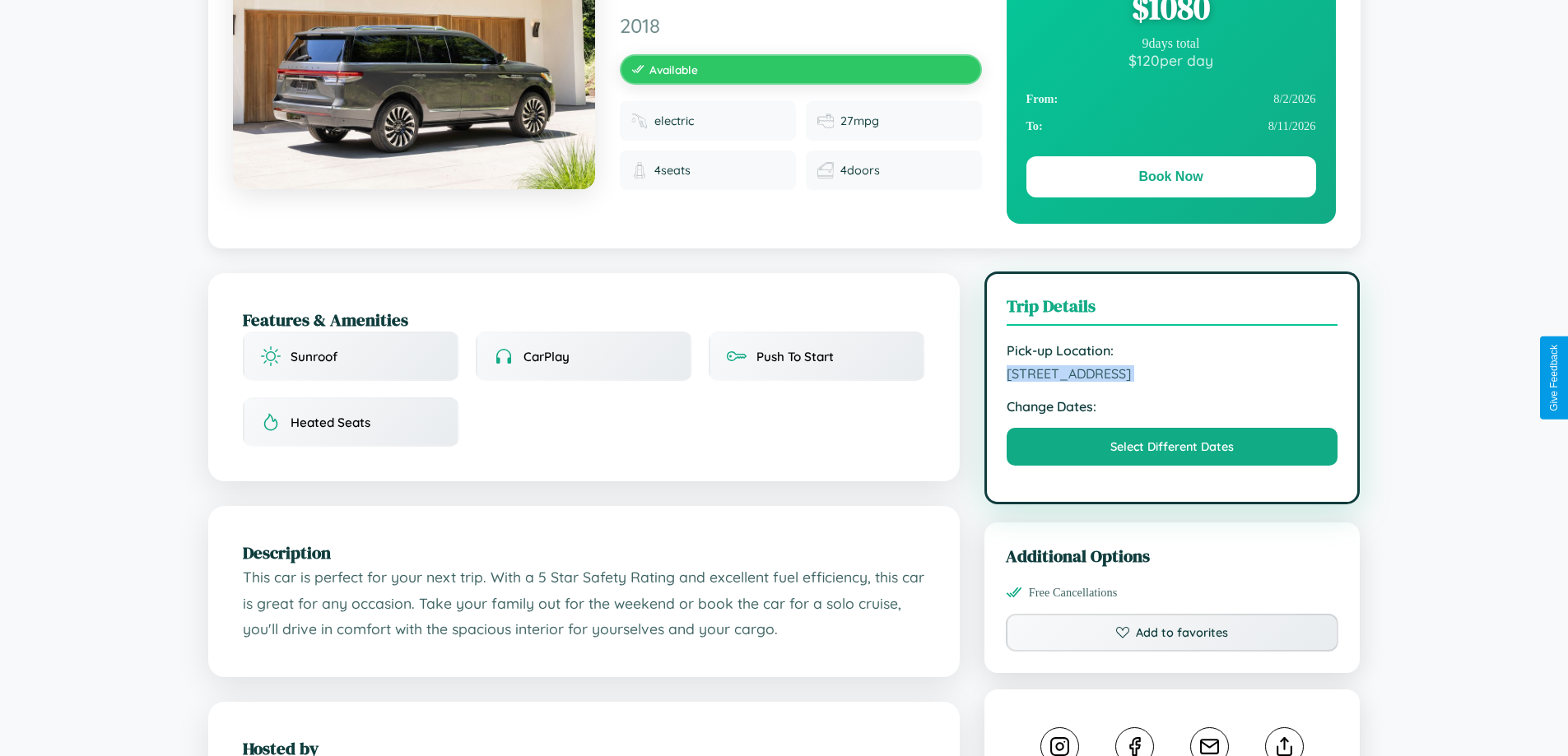
click at [1172, 376] on span "2785 Market Street Stockholm 98831 Sweden" at bounding box center [1172, 374] width 332 height 17
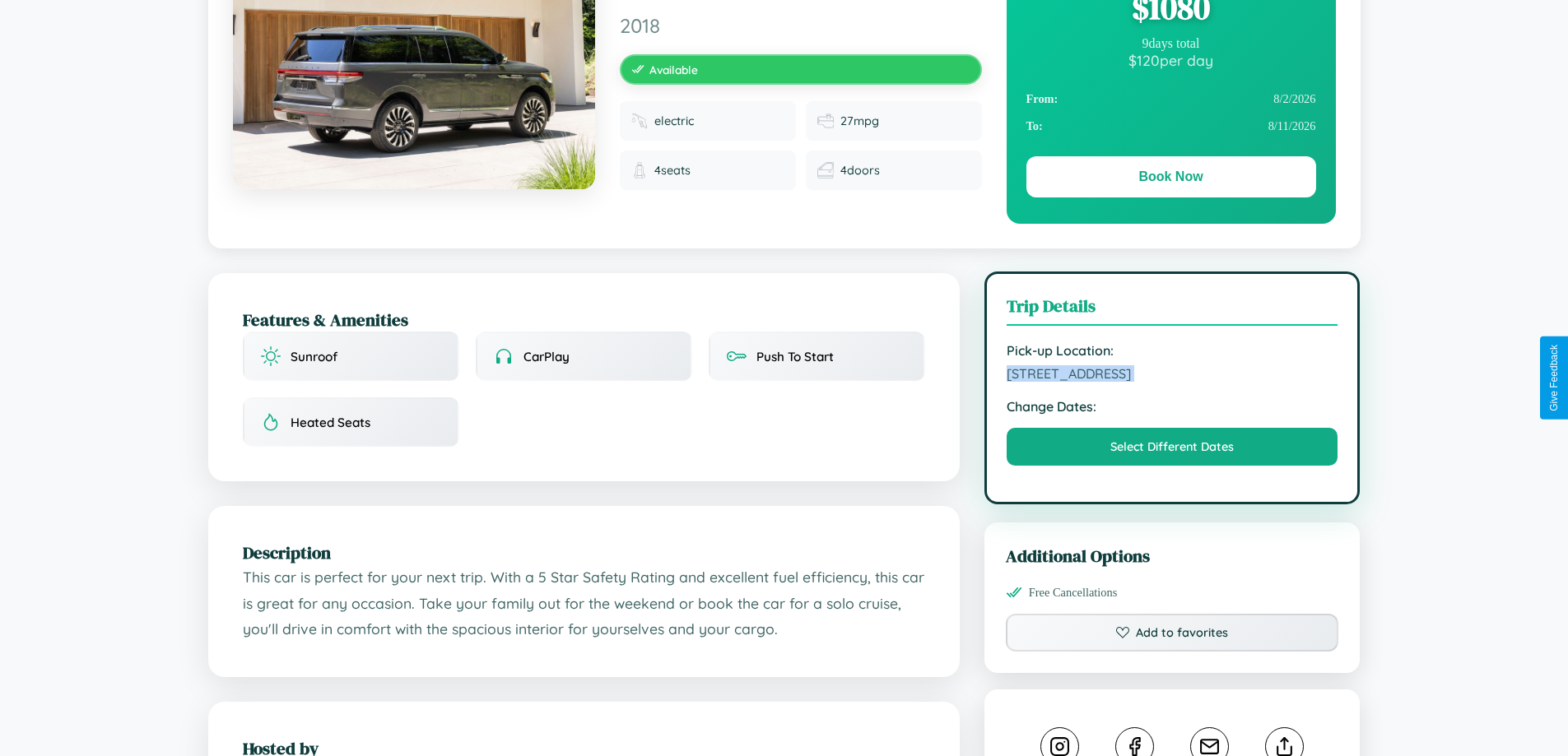
click at [1172, 376] on span "2785 Market Street Stockholm 98831 Sweden" at bounding box center [1172, 374] width 332 height 17
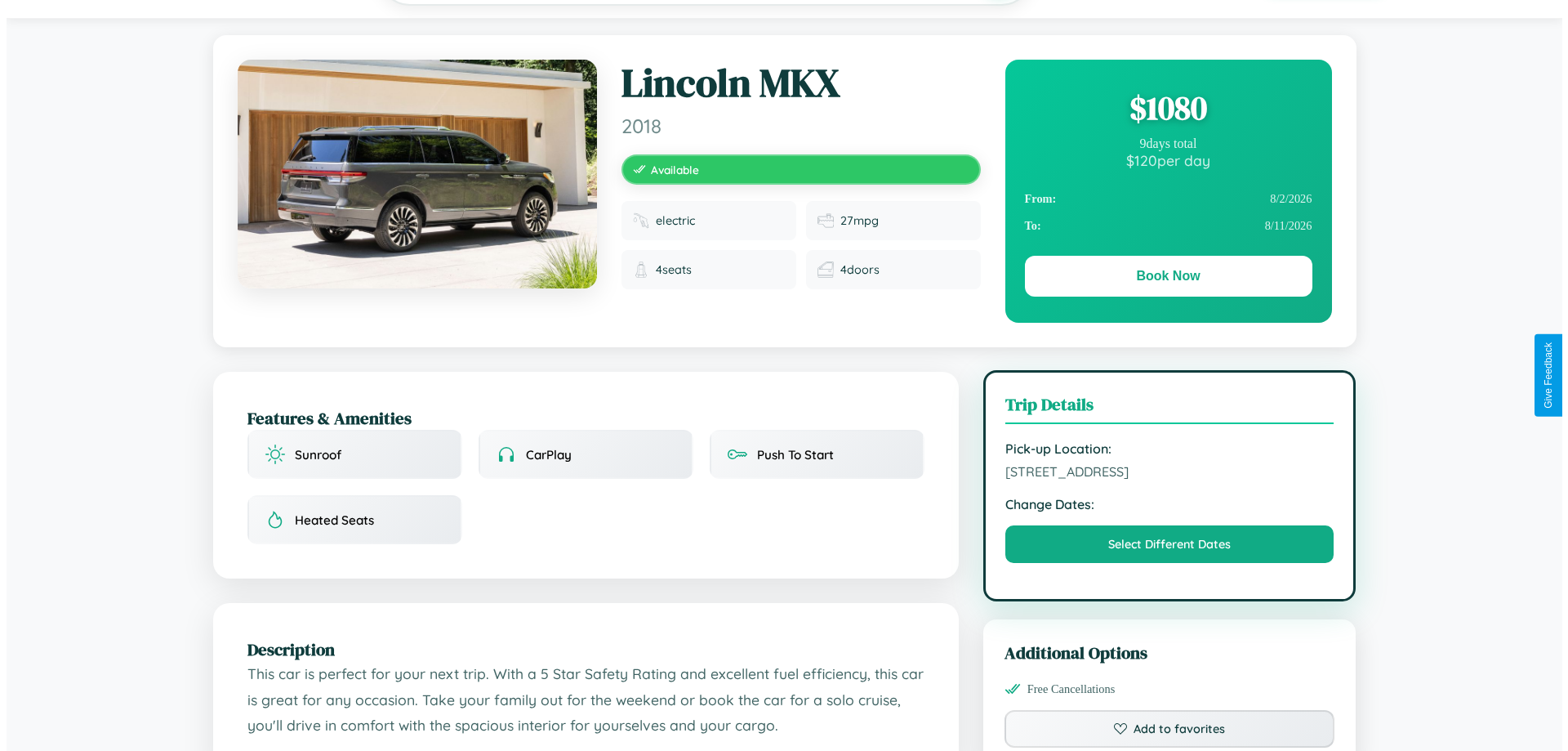
scroll to position [0, 0]
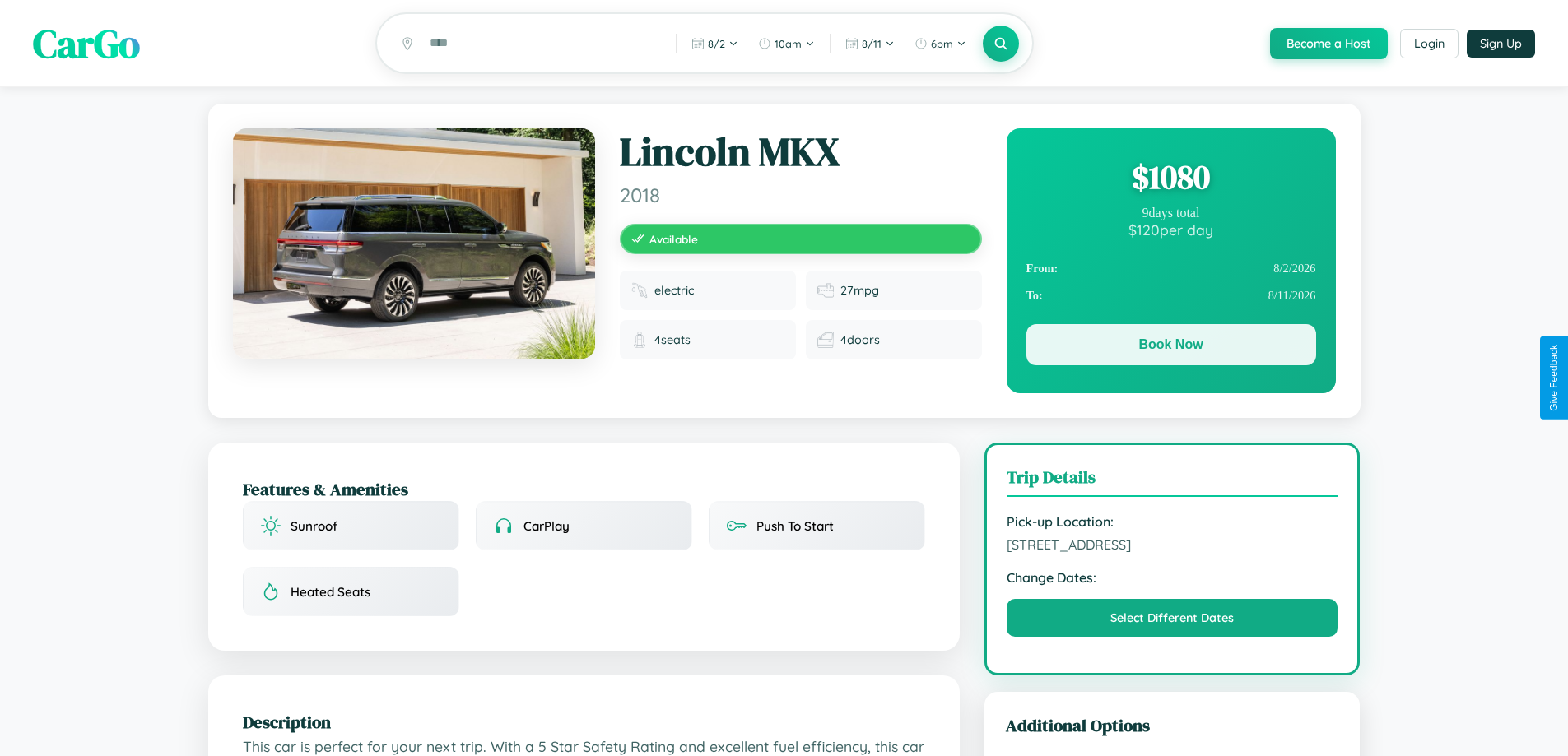
click at [1170, 347] on button "Book Now" at bounding box center [1171, 345] width 290 height 42
